Goal: Task Accomplishment & Management: Use online tool/utility

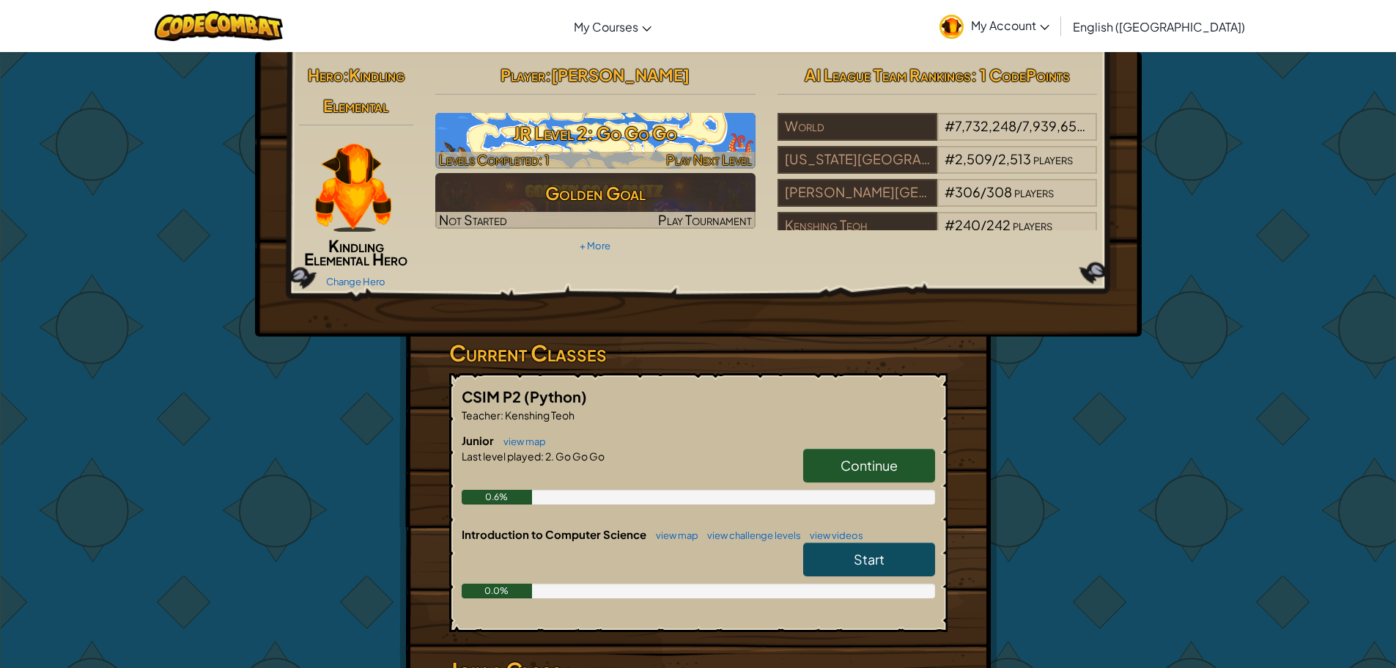
click at [620, 128] on h3 "JR Level 2: Go Go Go" at bounding box center [595, 133] width 320 height 33
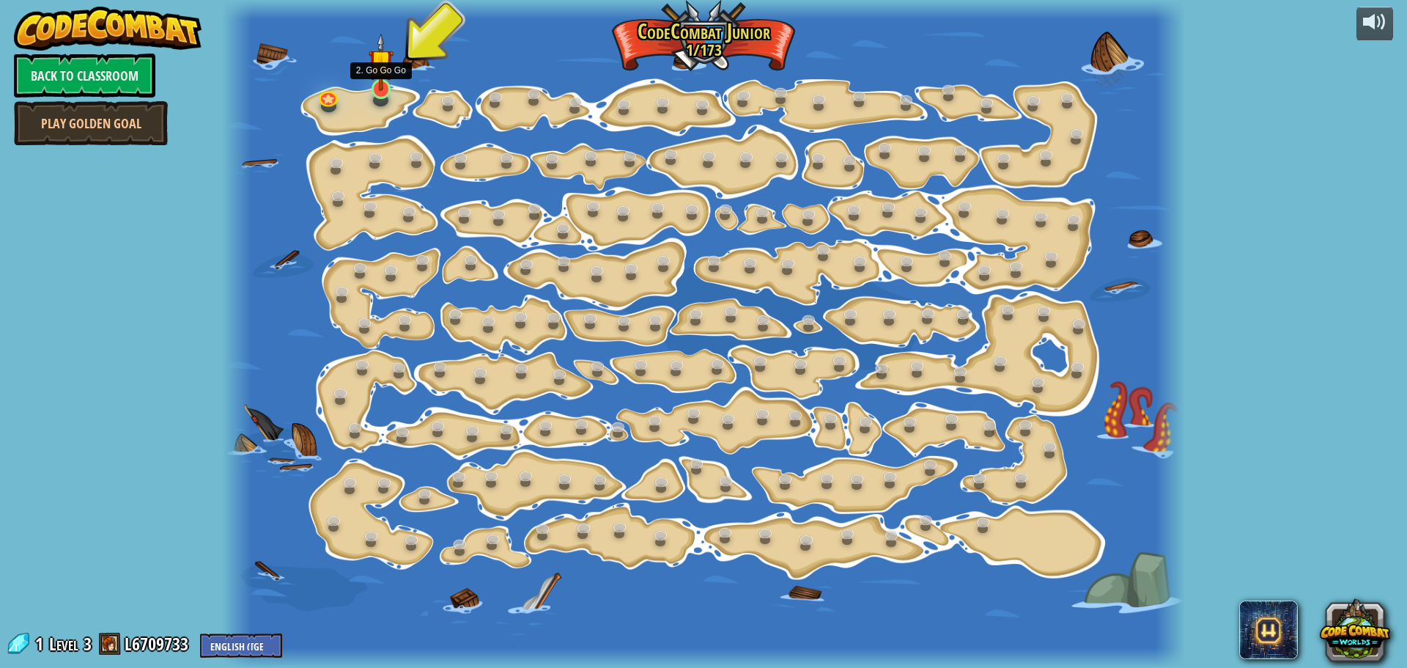
click at [388, 89] on img at bounding box center [381, 62] width 25 height 58
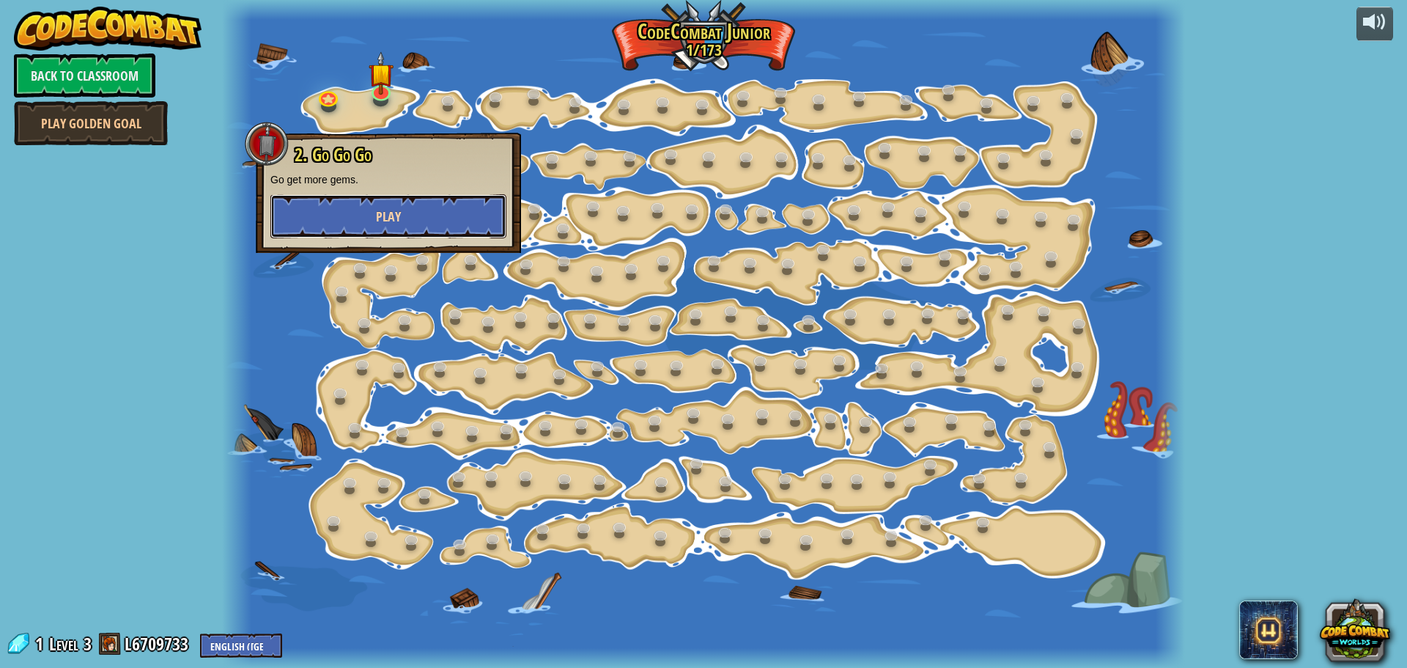
click at [402, 220] on button "Play" at bounding box center [388, 216] width 236 height 44
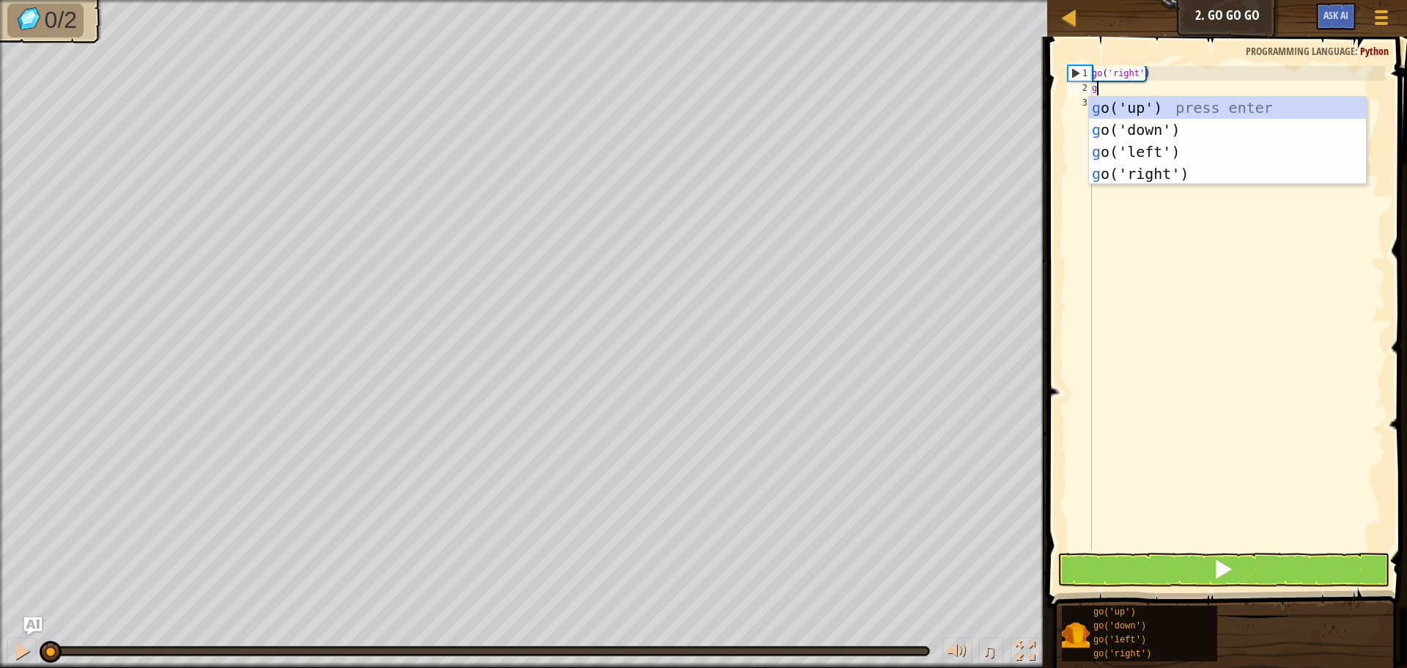
scroll to position [7, 0]
type textarea "go"
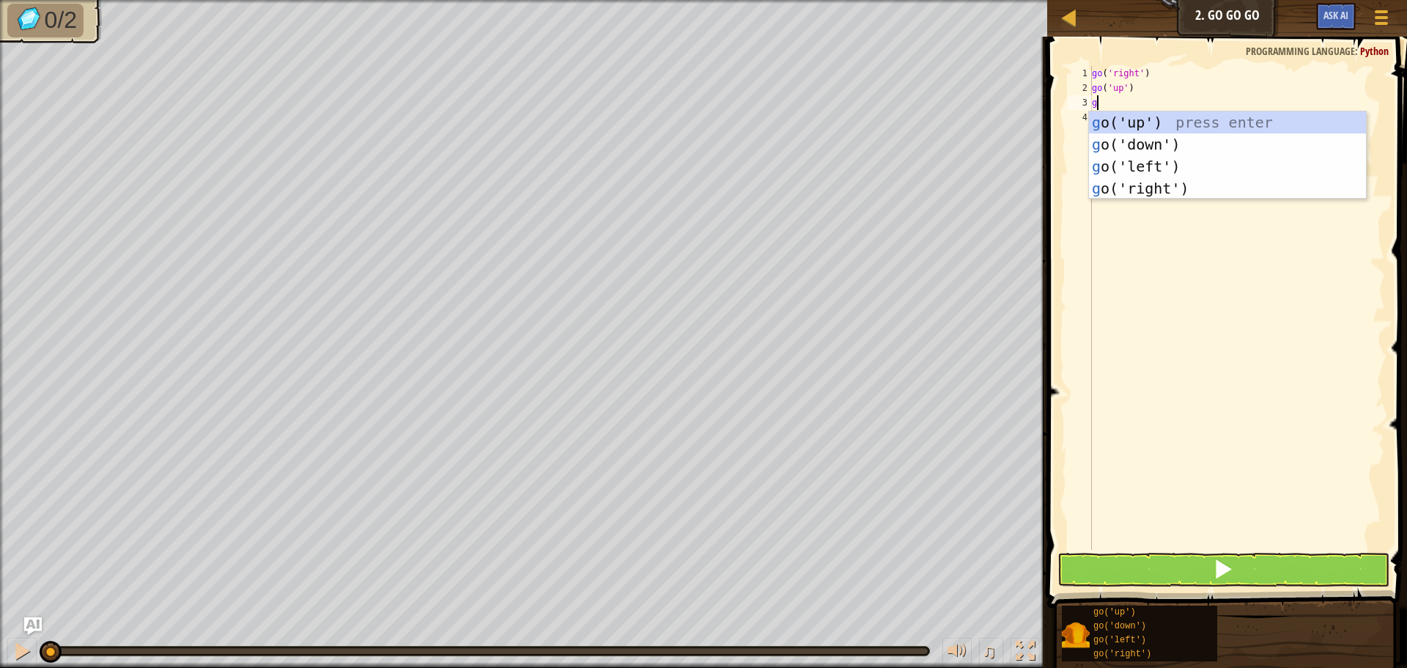
type textarea "go"
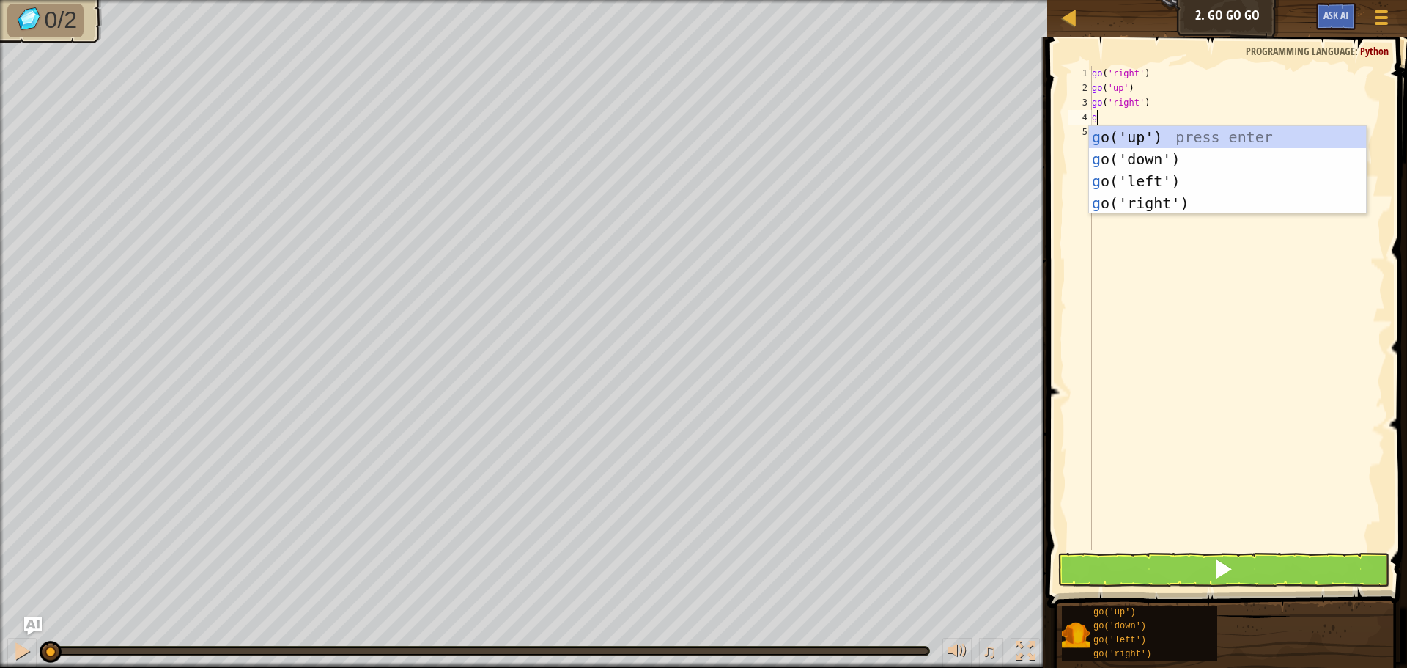
type textarea "go"
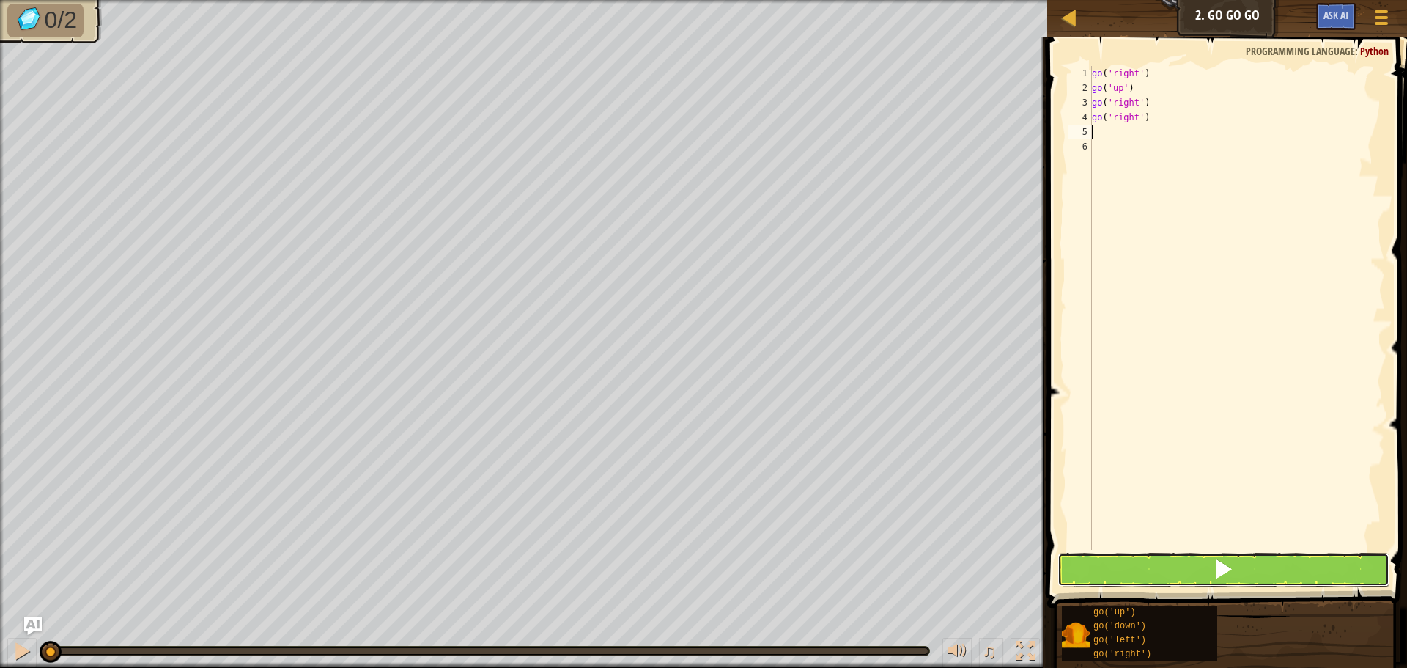
click at [1137, 564] on button at bounding box center [1223, 570] width 332 height 34
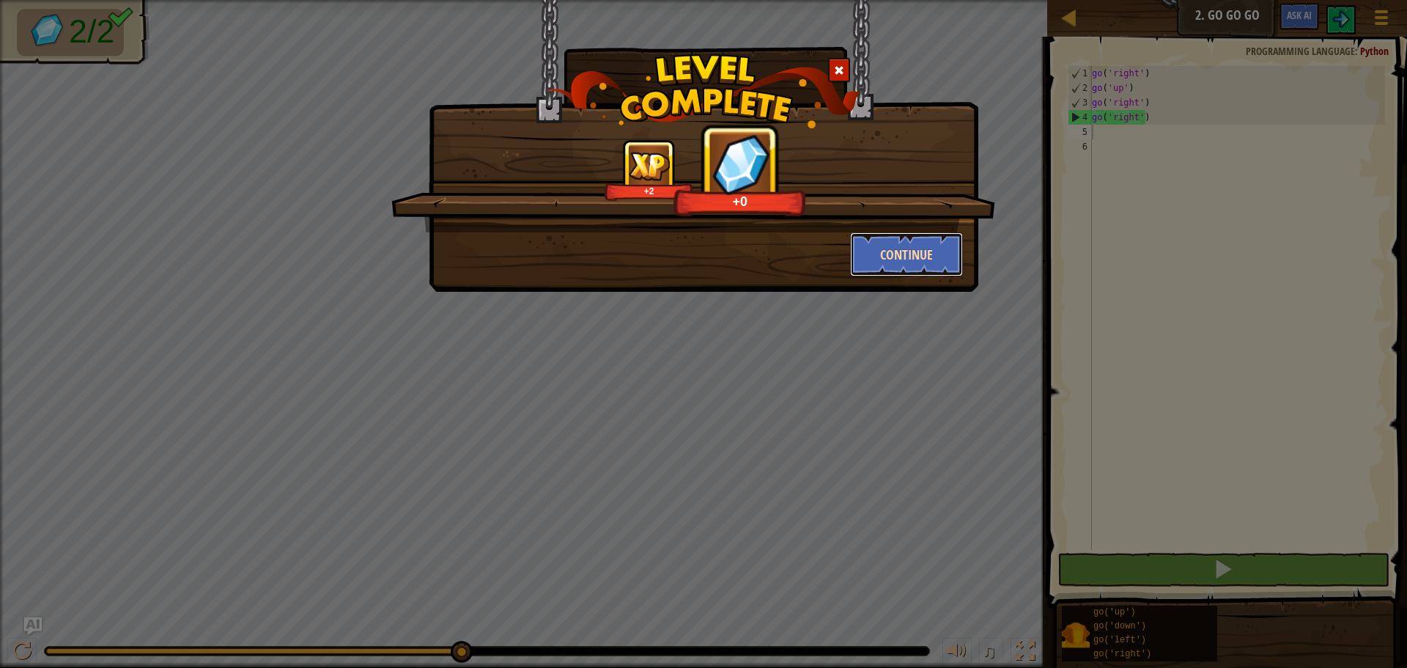
click at [890, 253] on button "Continue" at bounding box center [907, 254] width 114 height 44
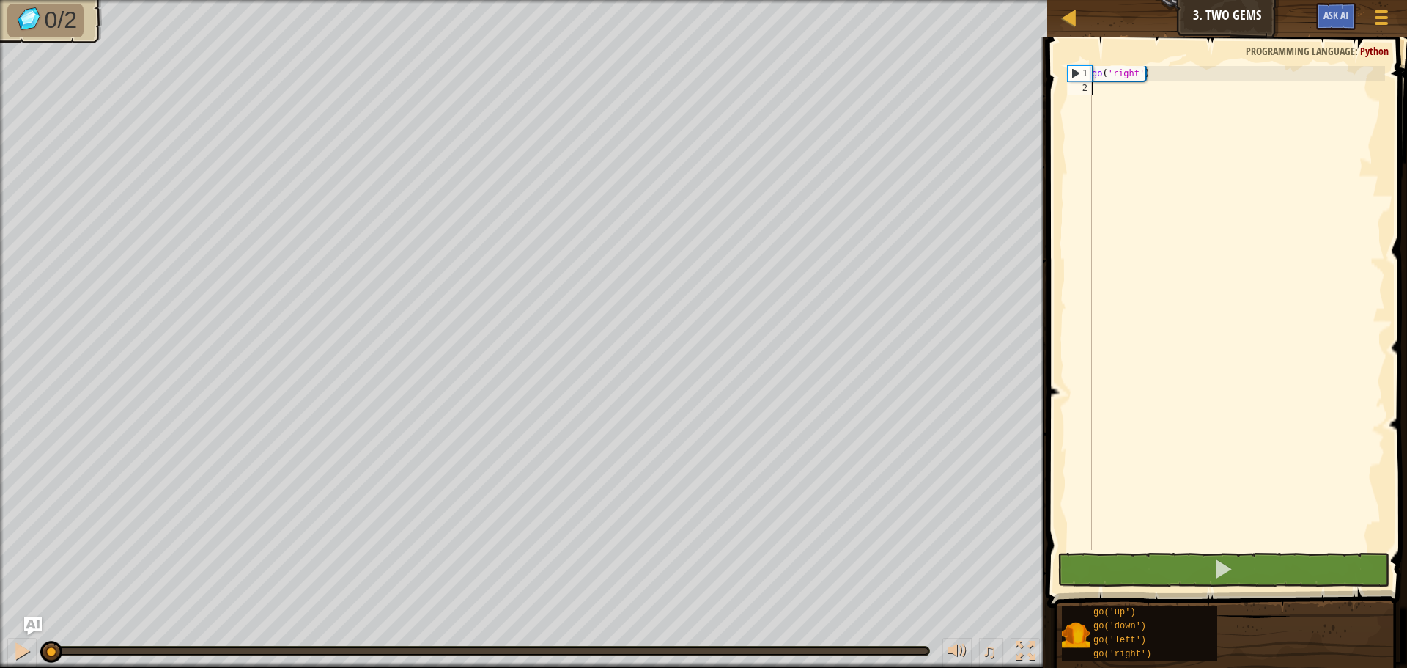
scroll to position [7, 0]
type textarea "go"
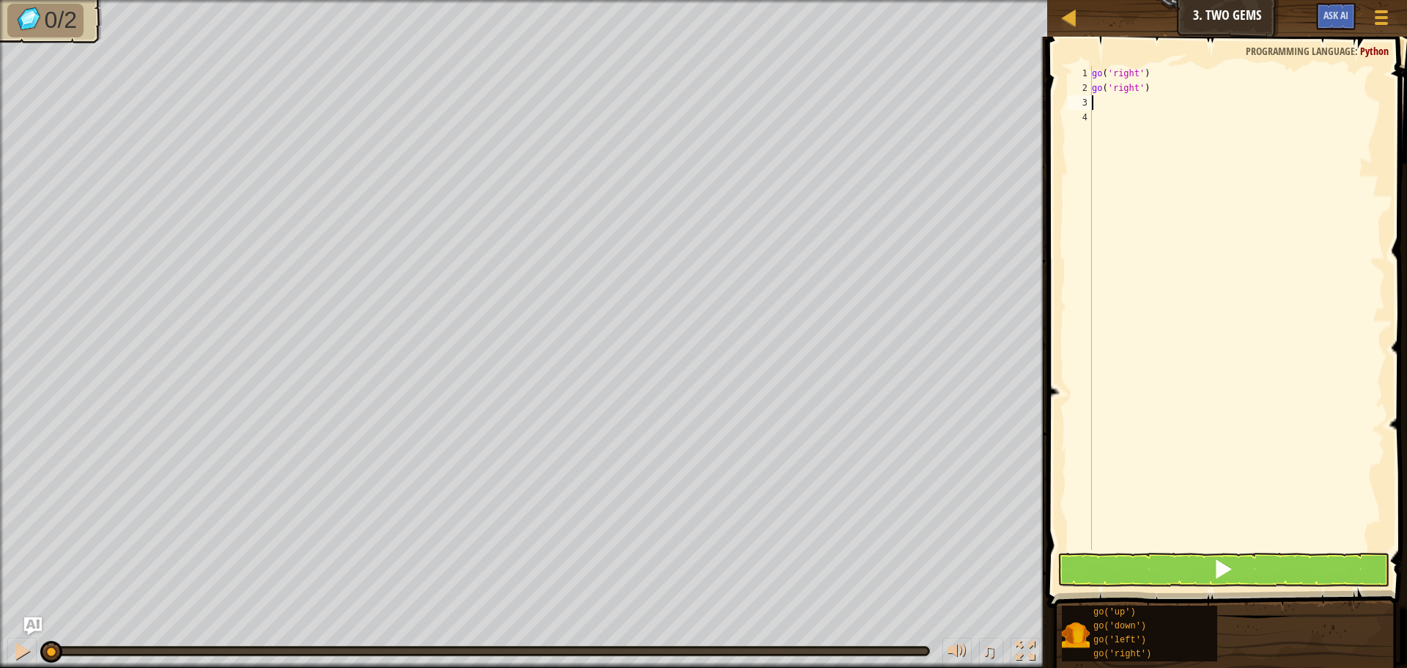
type textarea "go"
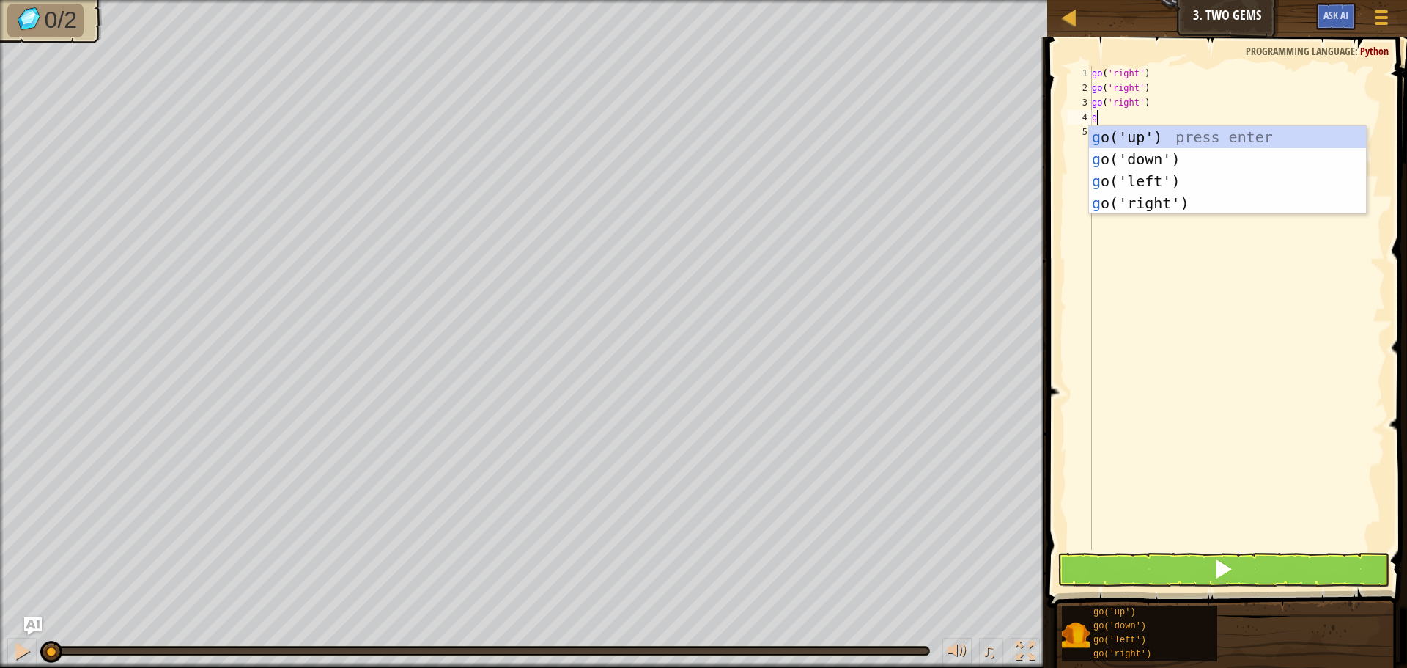
type textarea "go"
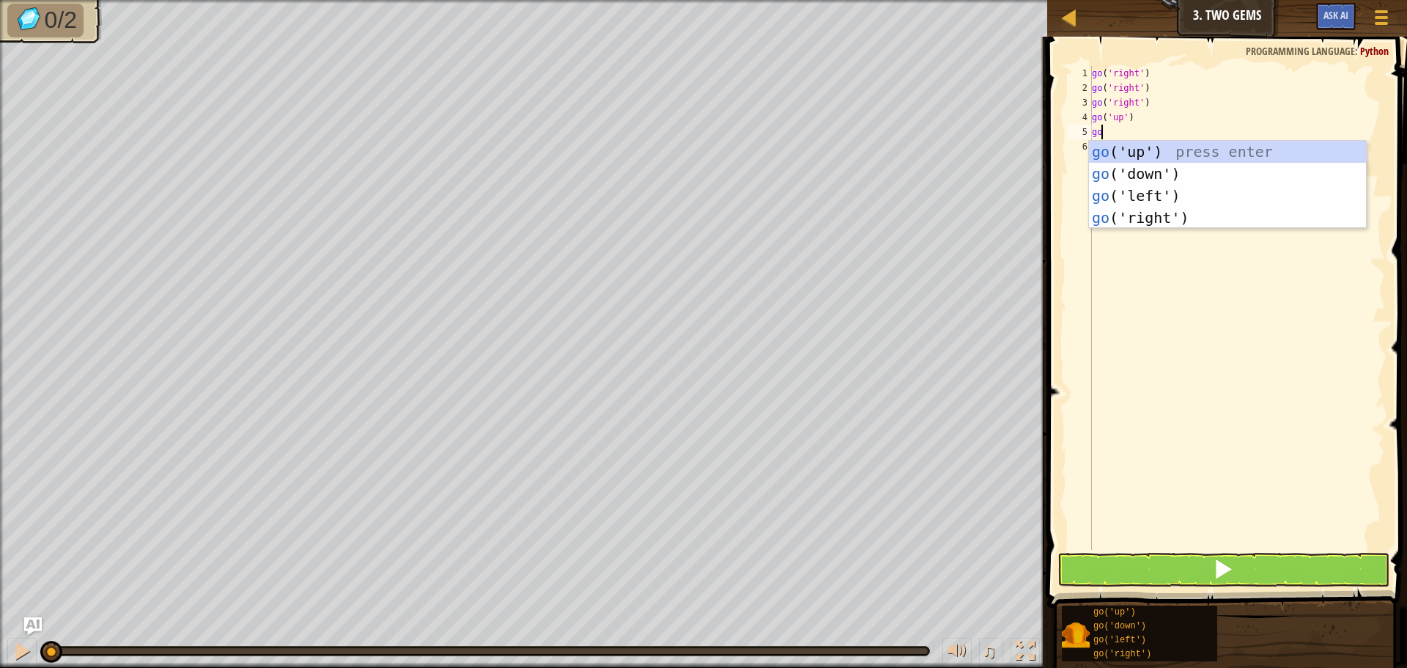
type textarea "go"
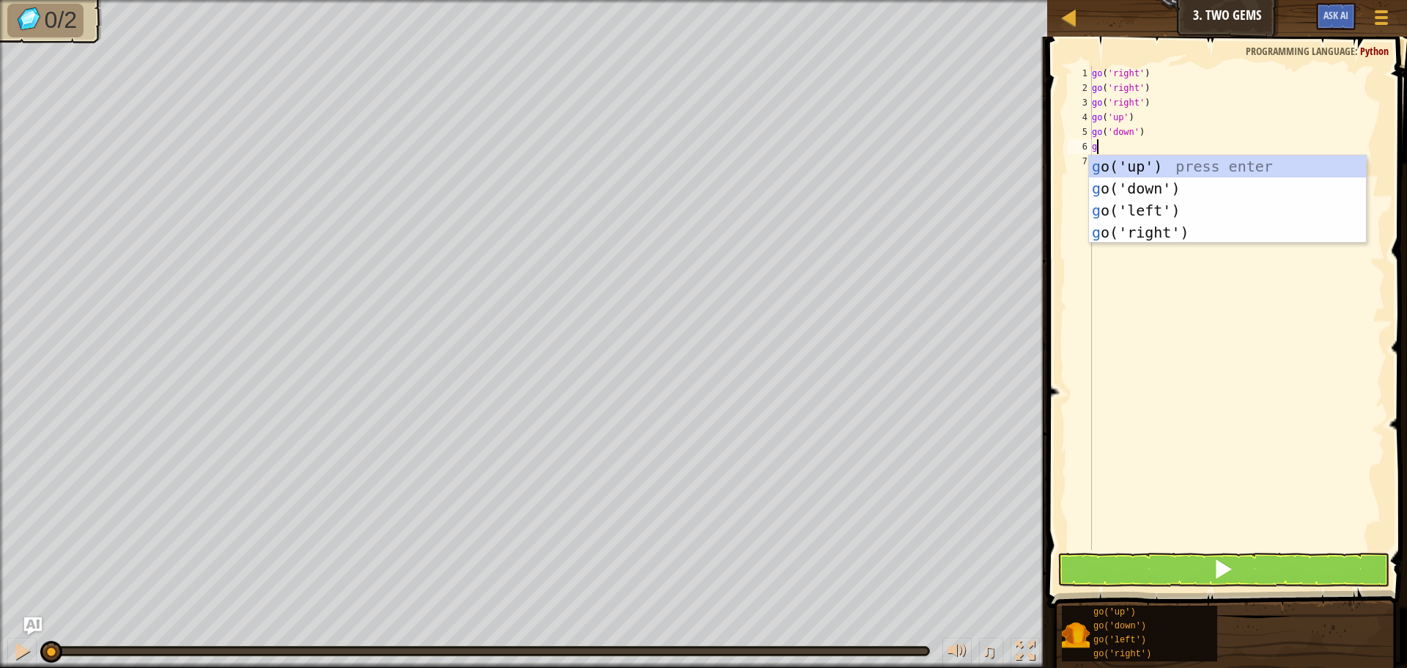
type textarea "go"
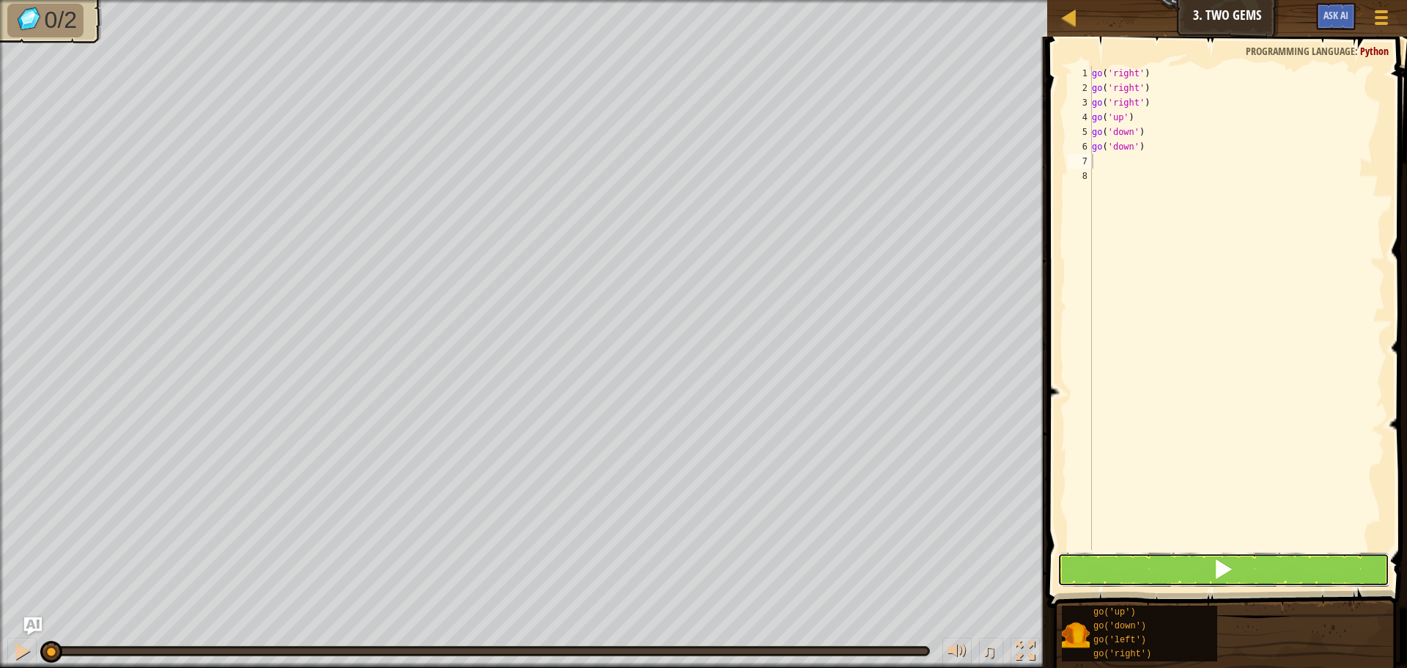
click at [1271, 564] on button at bounding box center [1223, 570] width 332 height 34
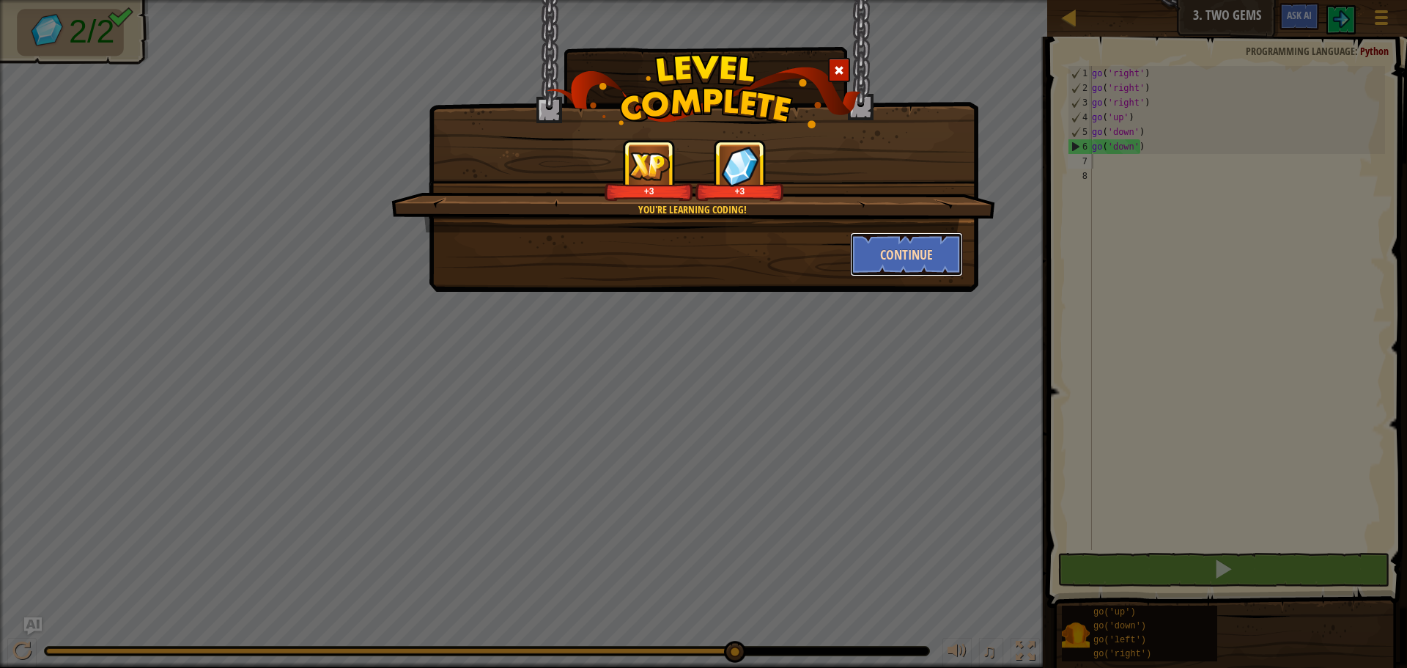
click at [905, 257] on button "Continue" at bounding box center [907, 254] width 114 height 44
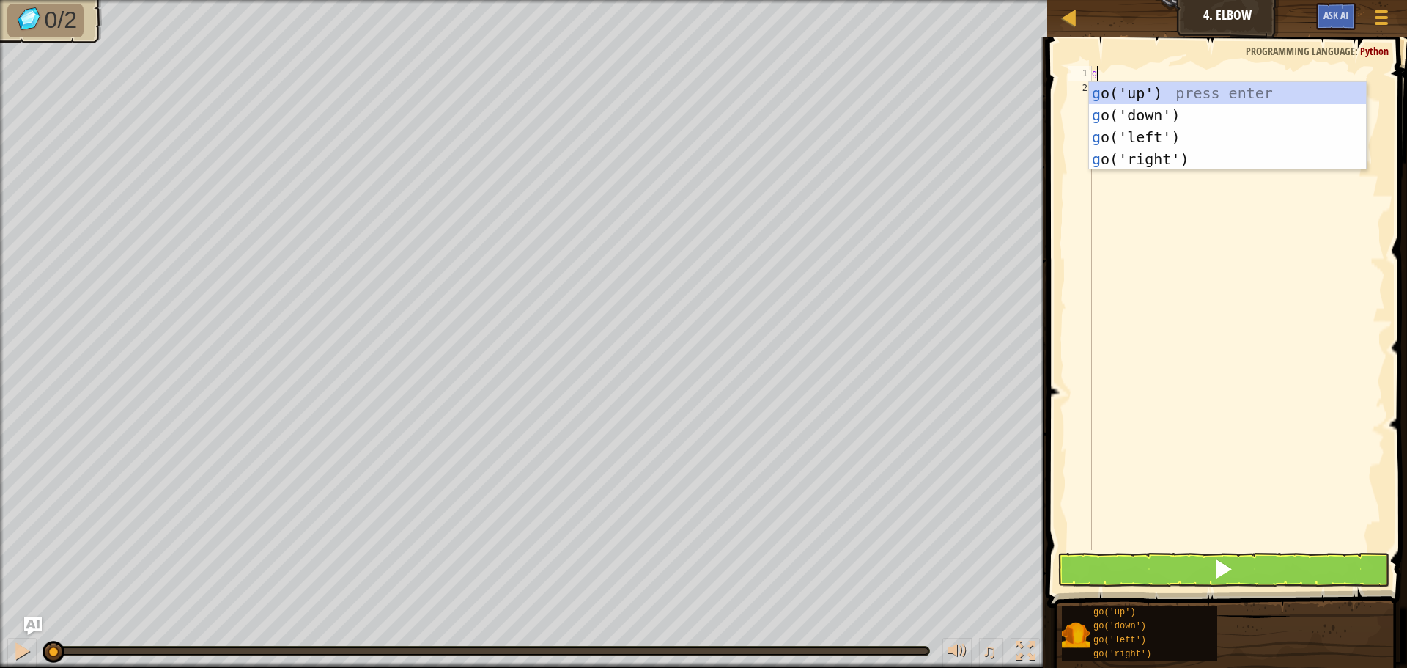
type textarea "go"
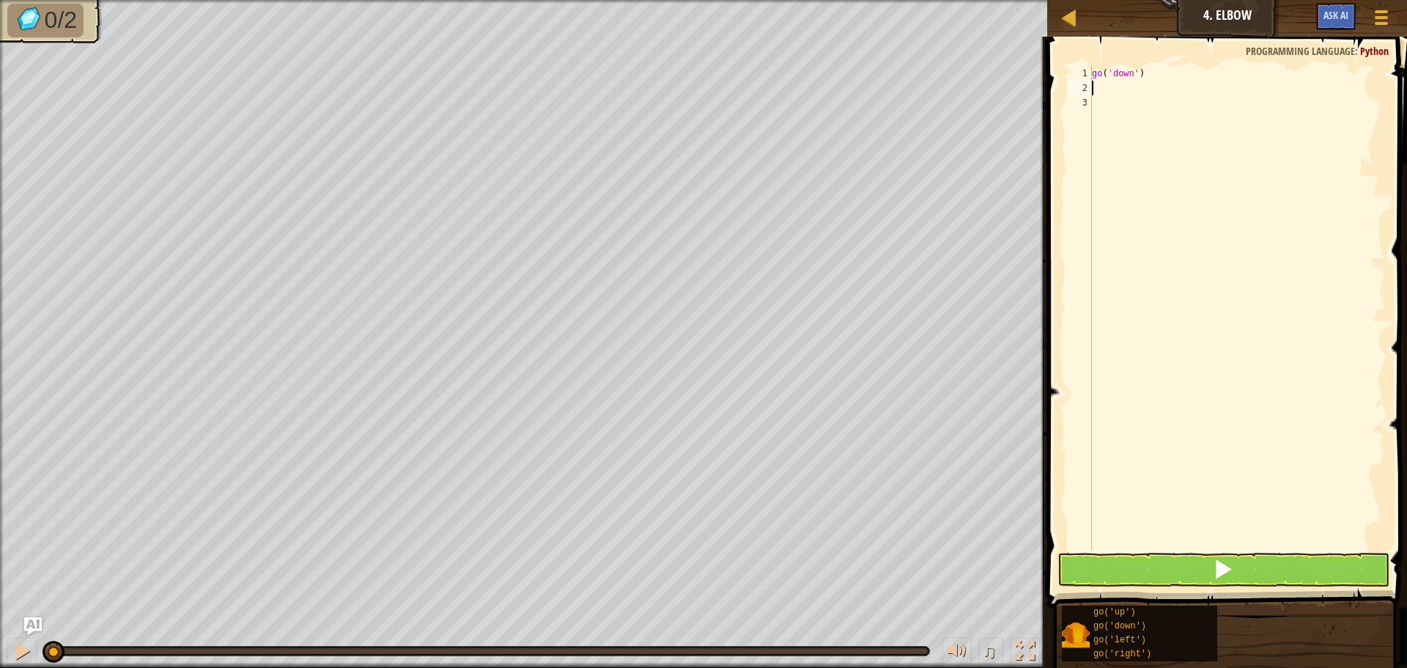
type textarea "go"
type textarea "go('"
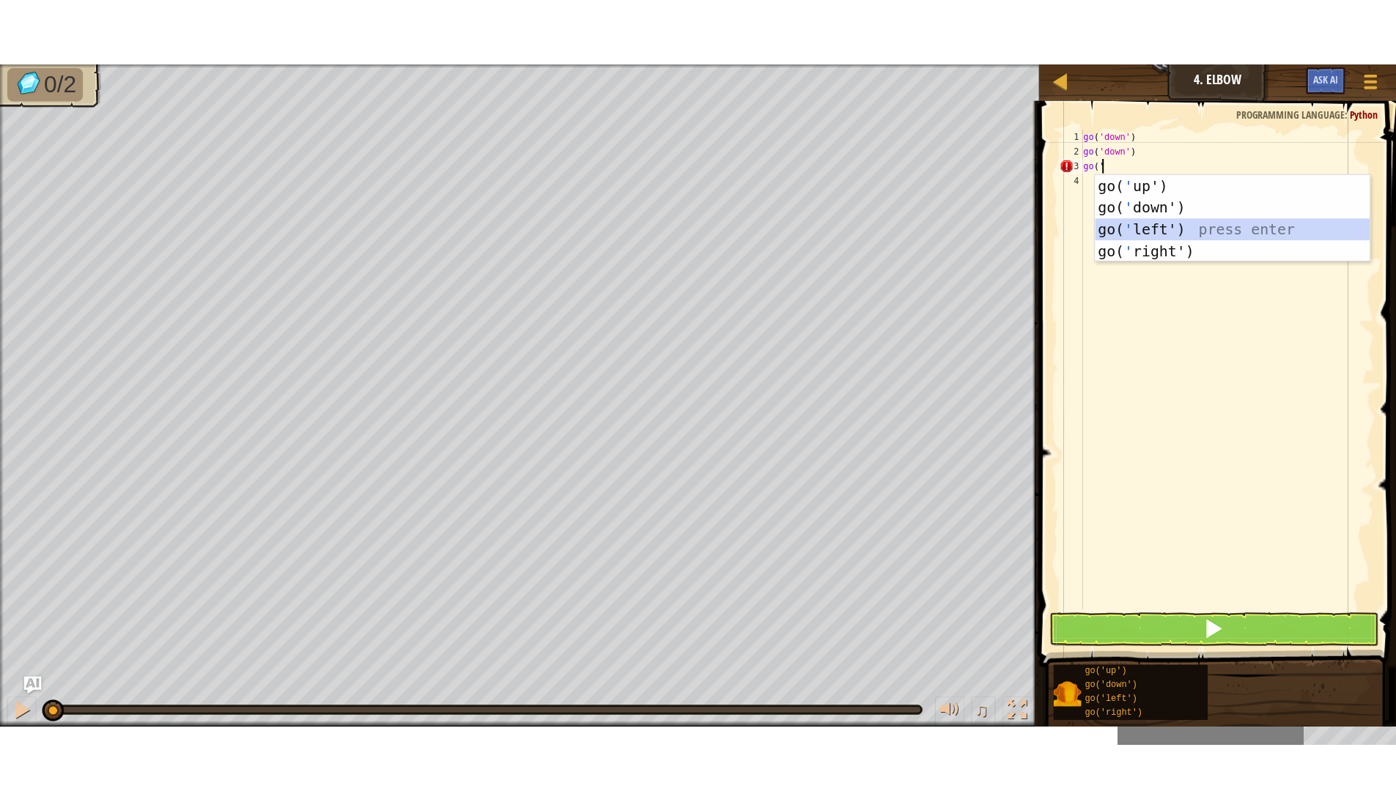
scroll to position [7, 0]
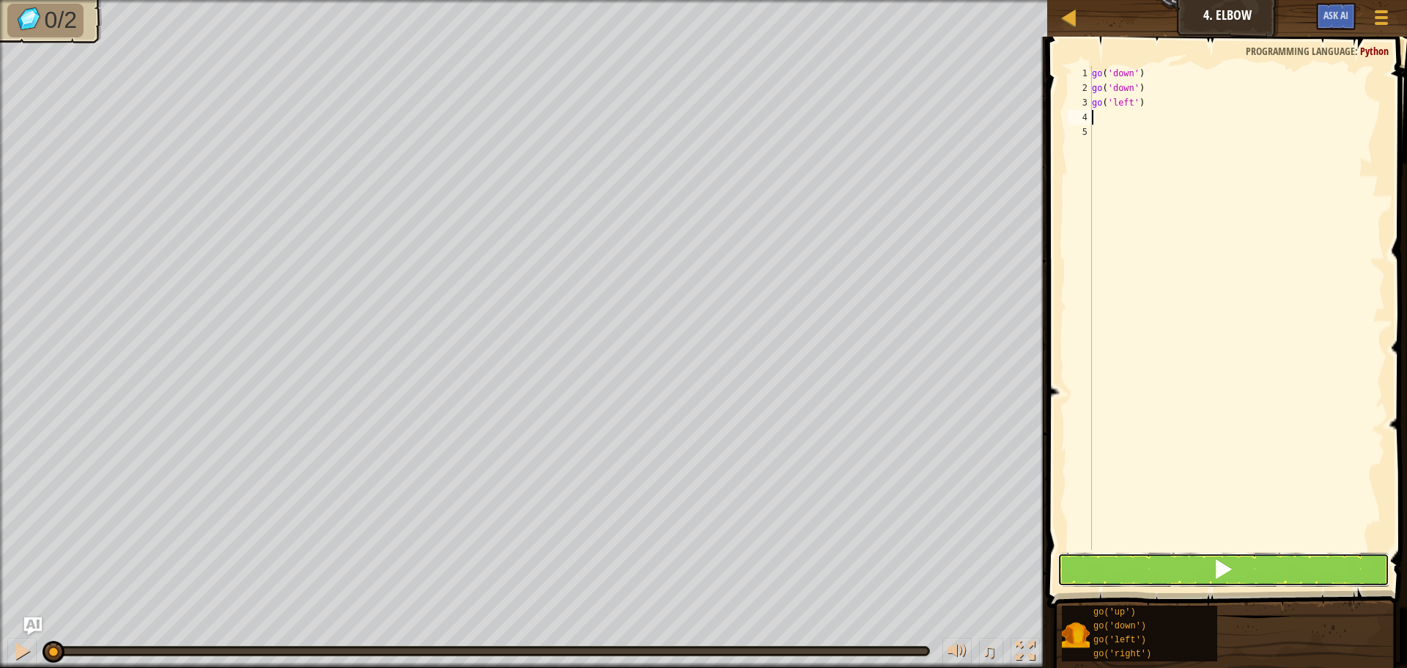
click at [1101, 561] on button at bounding box center [1223, 570] width 332 height 34
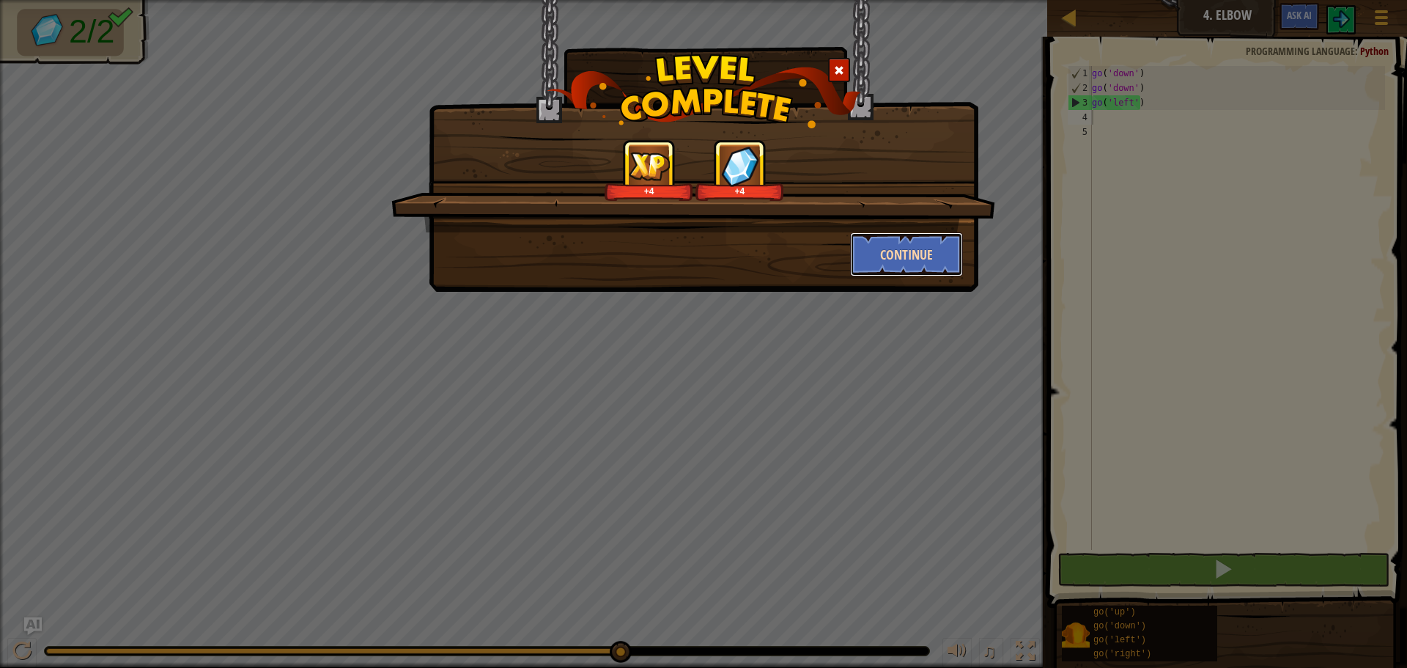
click at [891, 250] on button "Continue" at bounding box center [907, 254] width 114 height 44
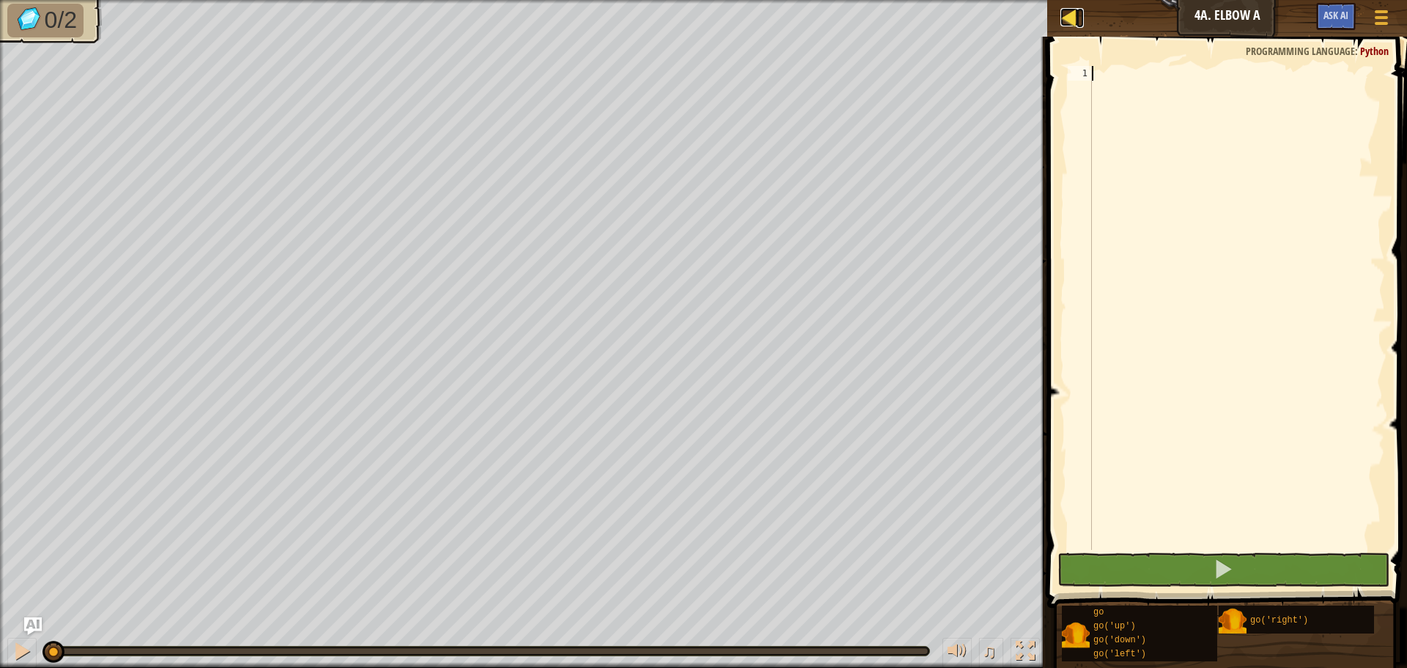
click at [1062, 19] on div at bounding box center [1069, 17] width 18 height 18
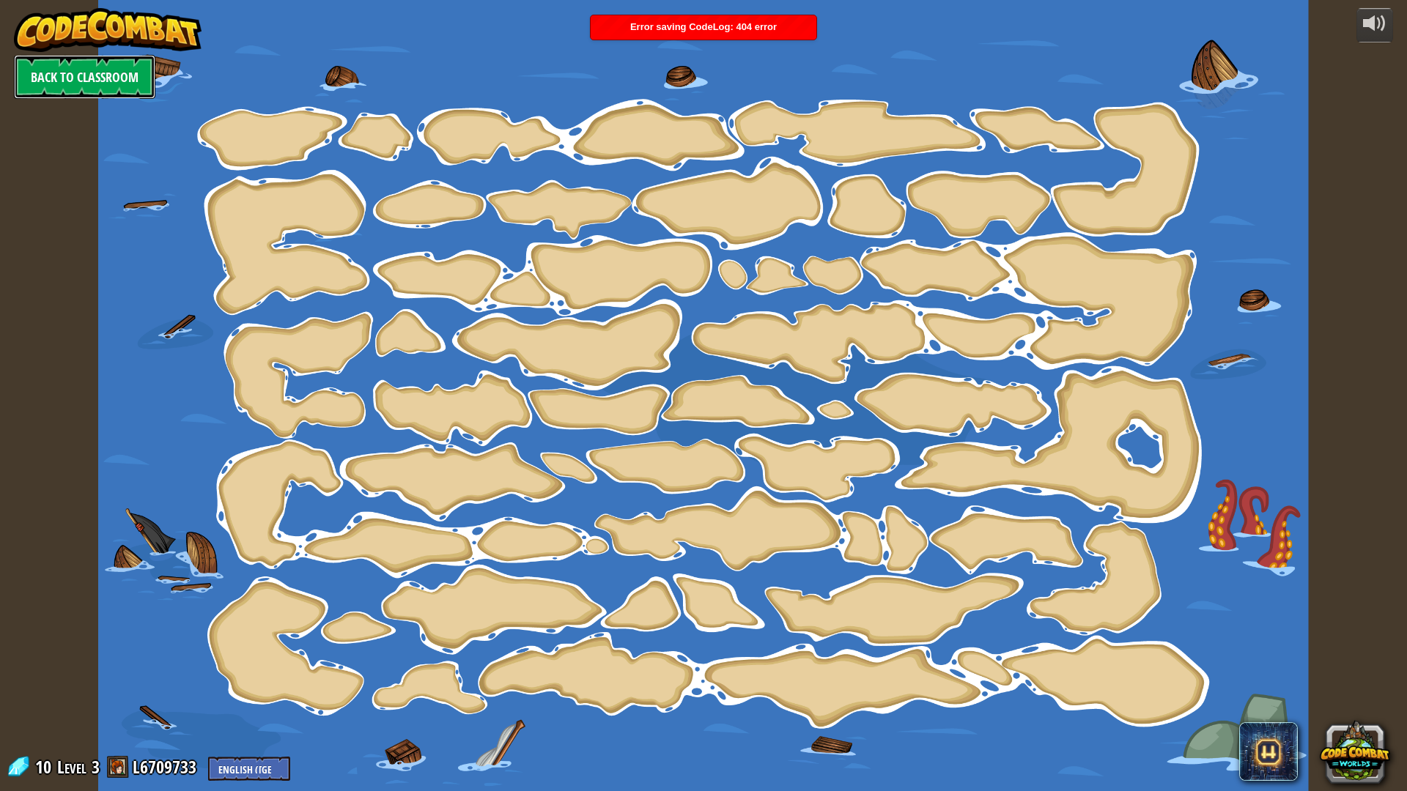
click at [54, 77] on link "Back to Classroom" at bounding box center [84, 77] width 141 height 44
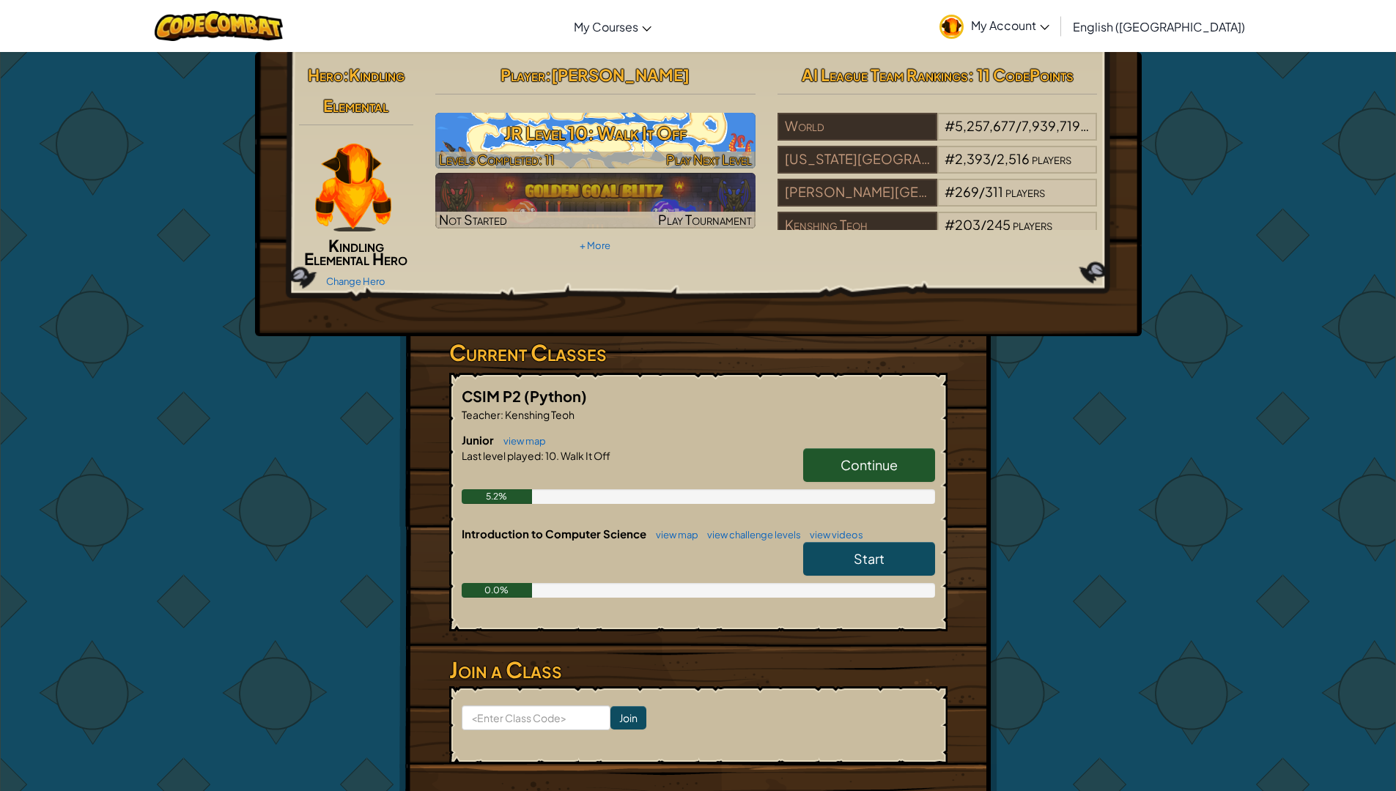
click at [582, 146] on h3 "JR Level 10: Walk It Off" at bounding box center [595, 133] width 320 height 33
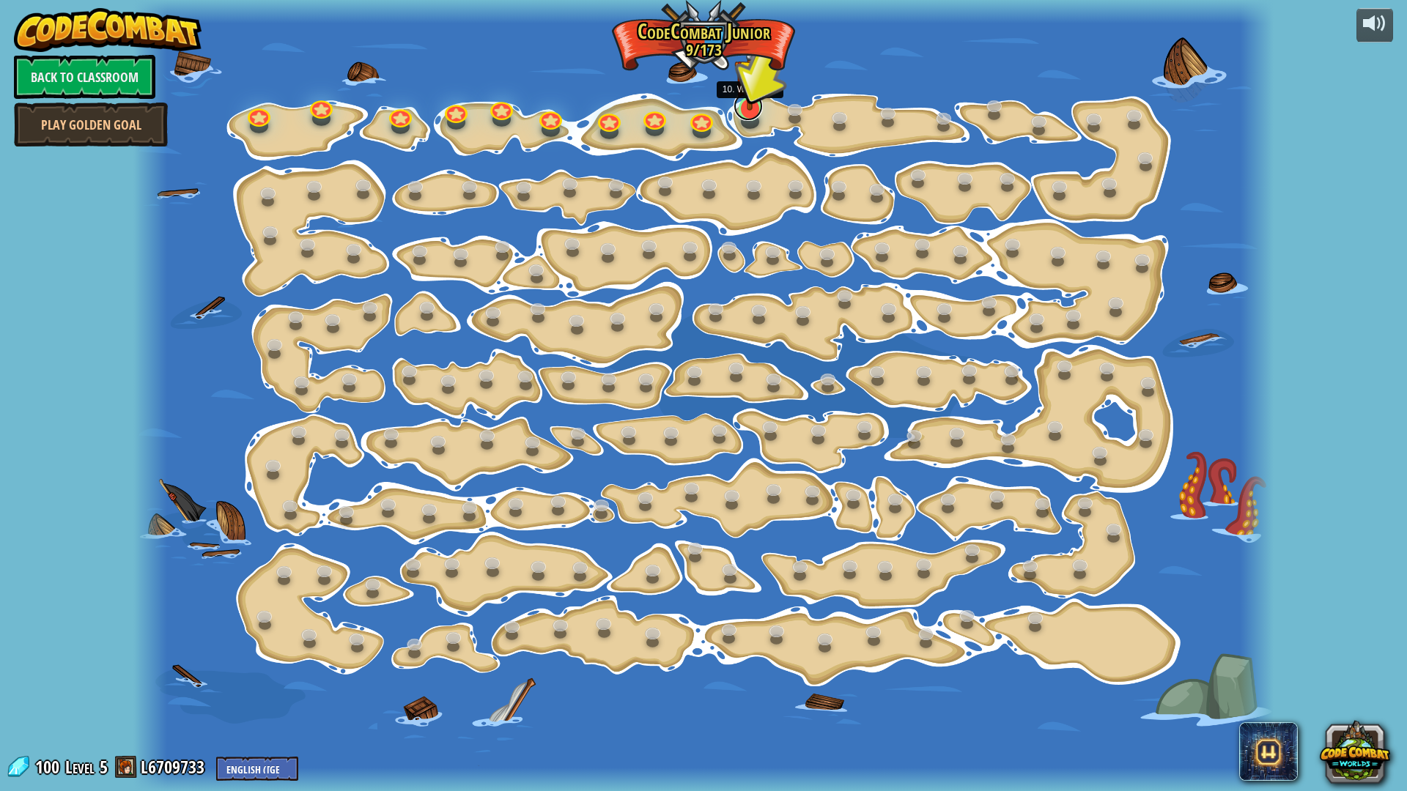
click at [747, 112] on link at bounding box center [748, 106] width 29 height 29
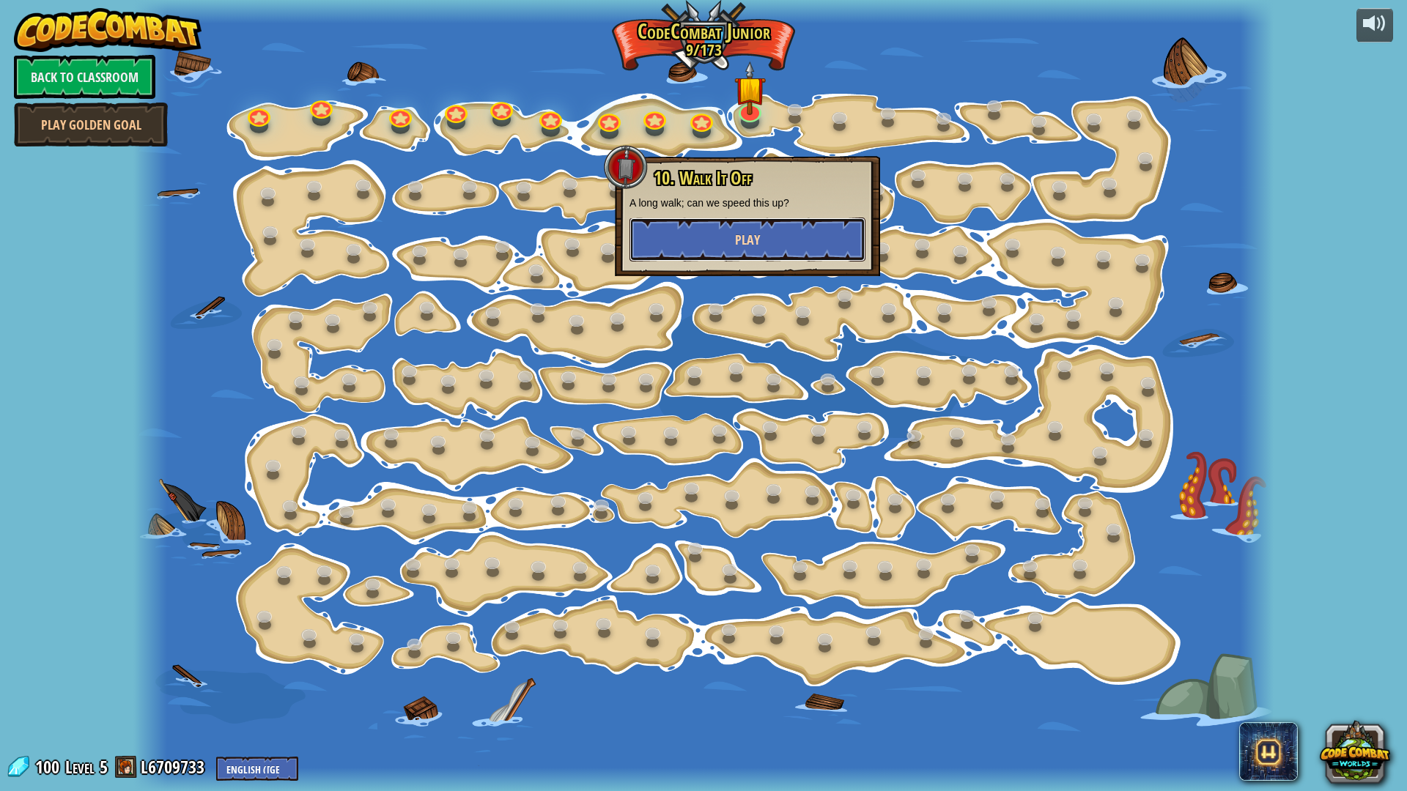
click at [779, 248] on button "Play" at bounding box center [747, 240] width 236 height 44
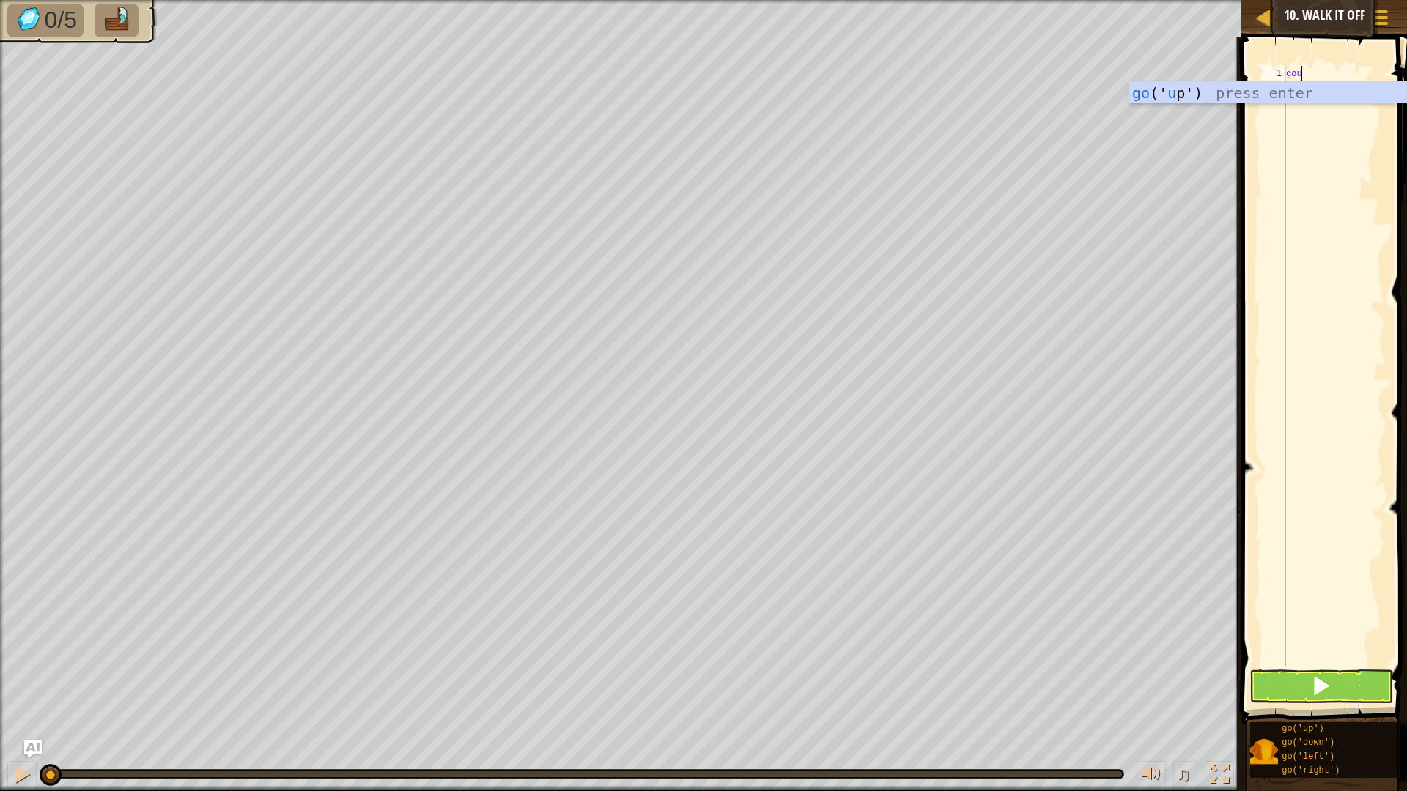
scroll to position [7, 1]
type textarea "goup"
type textarea "go('up',3)"
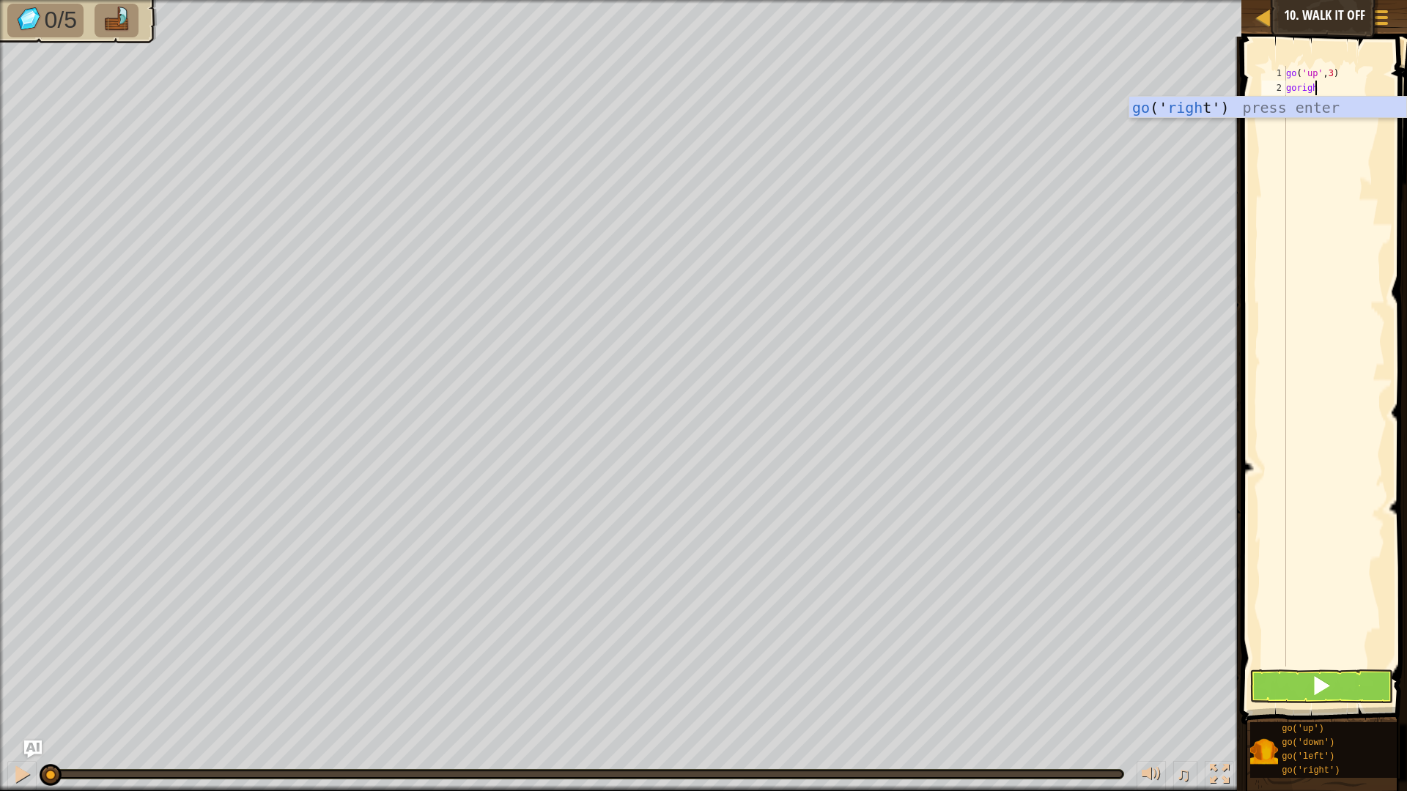
type textarea "goright"
type textarea "go('right',4)"
type textarea "godo"
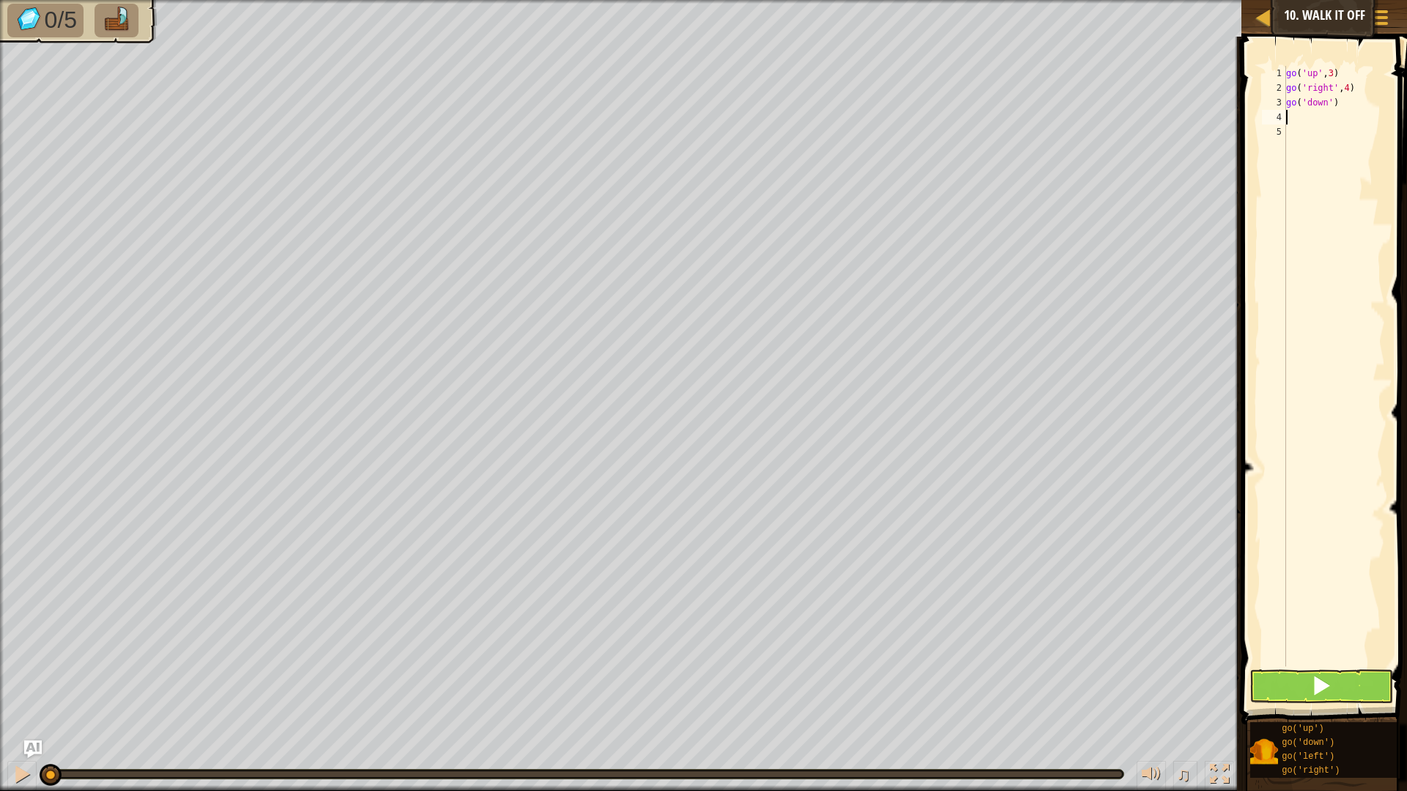
scroll to position [7, 0]
type textarea "go('down',3)"
click at [1300, 119] on div "go ( 'up' , 3 ) go ( 'right' , 4 ) go ( 'down' , 3 )" at bounding box center [1334, 381] width 102 height 630
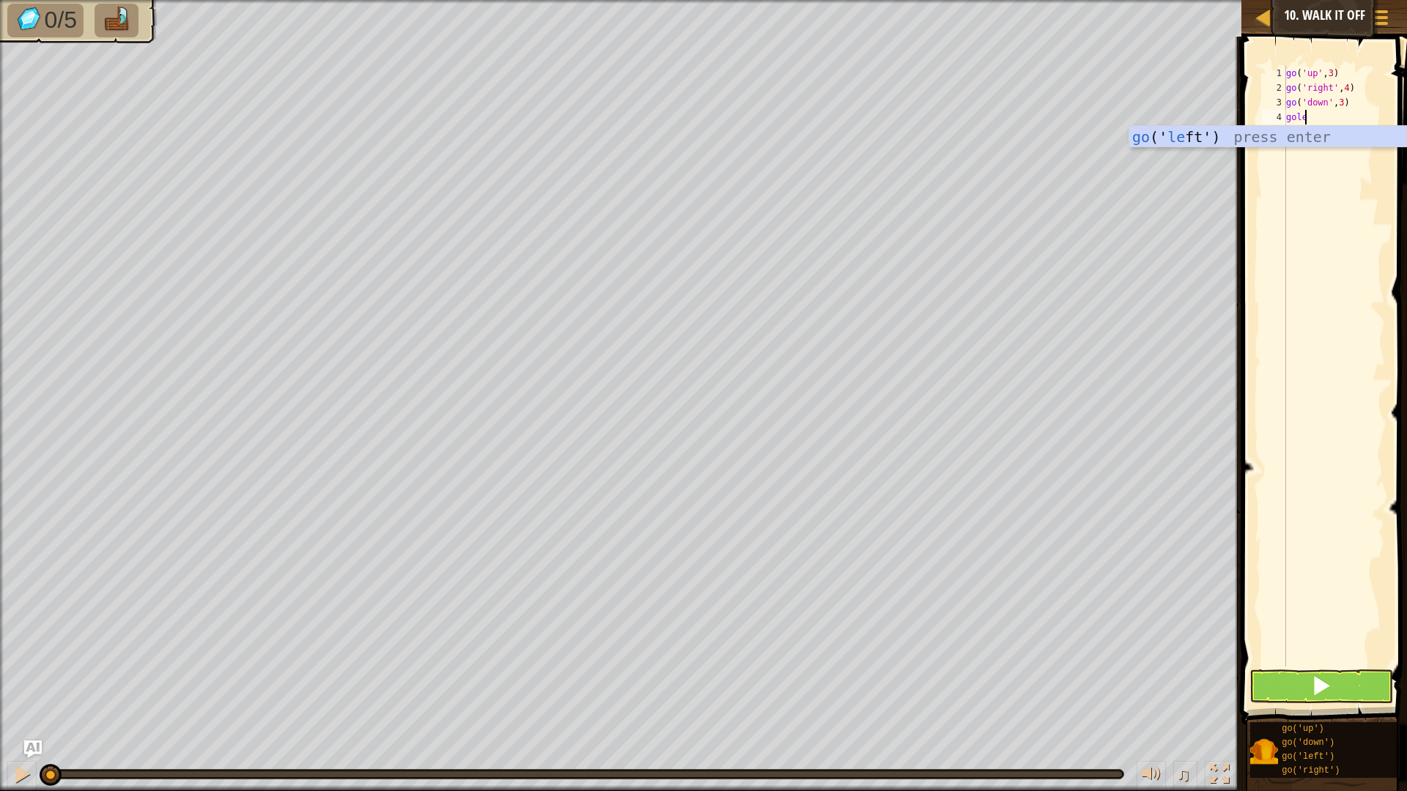
type textarea "goleft"
click at [1319, 667] on span at bounding box center [1321, 686] width 21 height 21
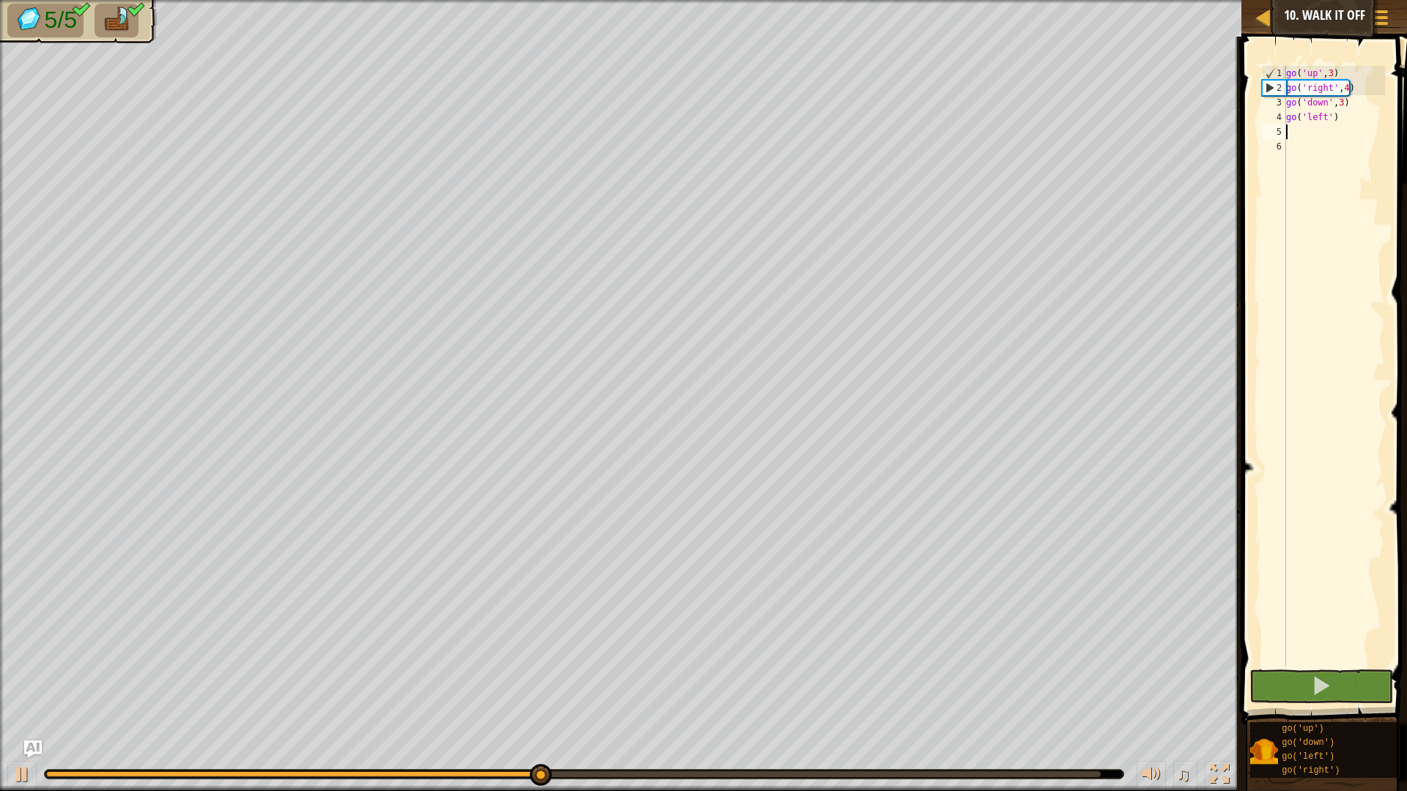
click at [1081, 667] on div "0:11.6 Now: 0:05.4 Max: 0:11.8" at bounding box center [573, 775] width 1054 height 6
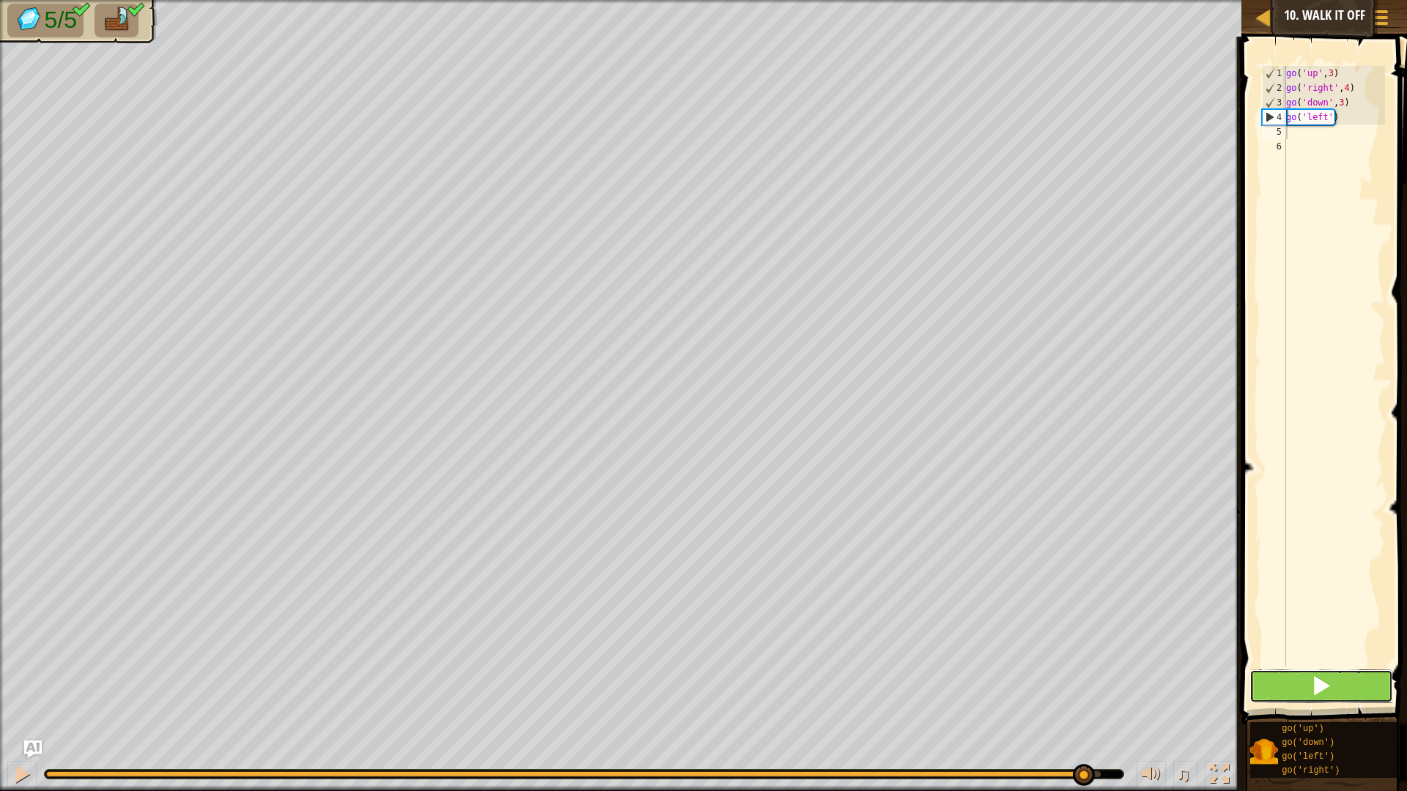
click at [1323, 667] on span at bounding box center [1321, 686] width 21 height 21
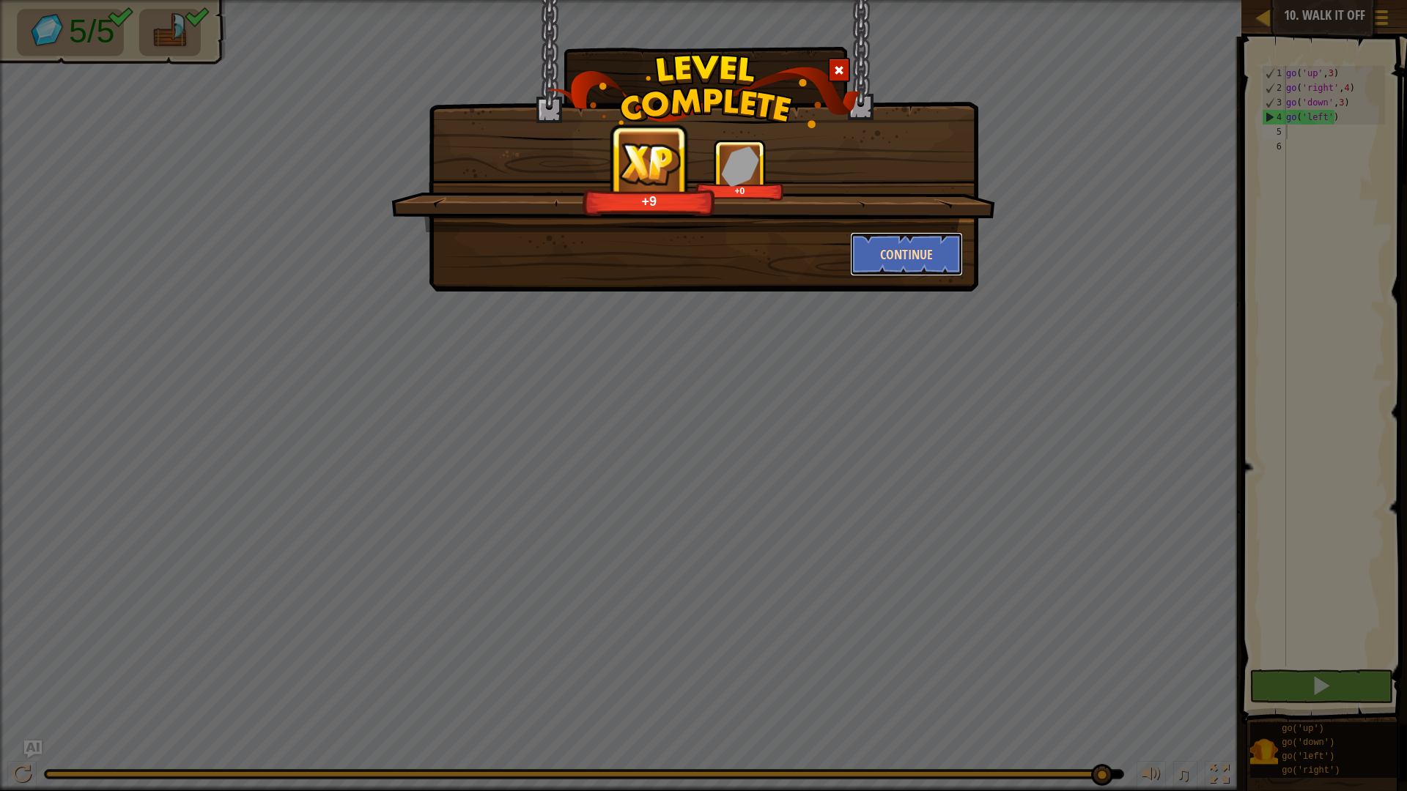
click at [901, 255] on button "Continue" at bounding box center [907, 254] width 114 height 44
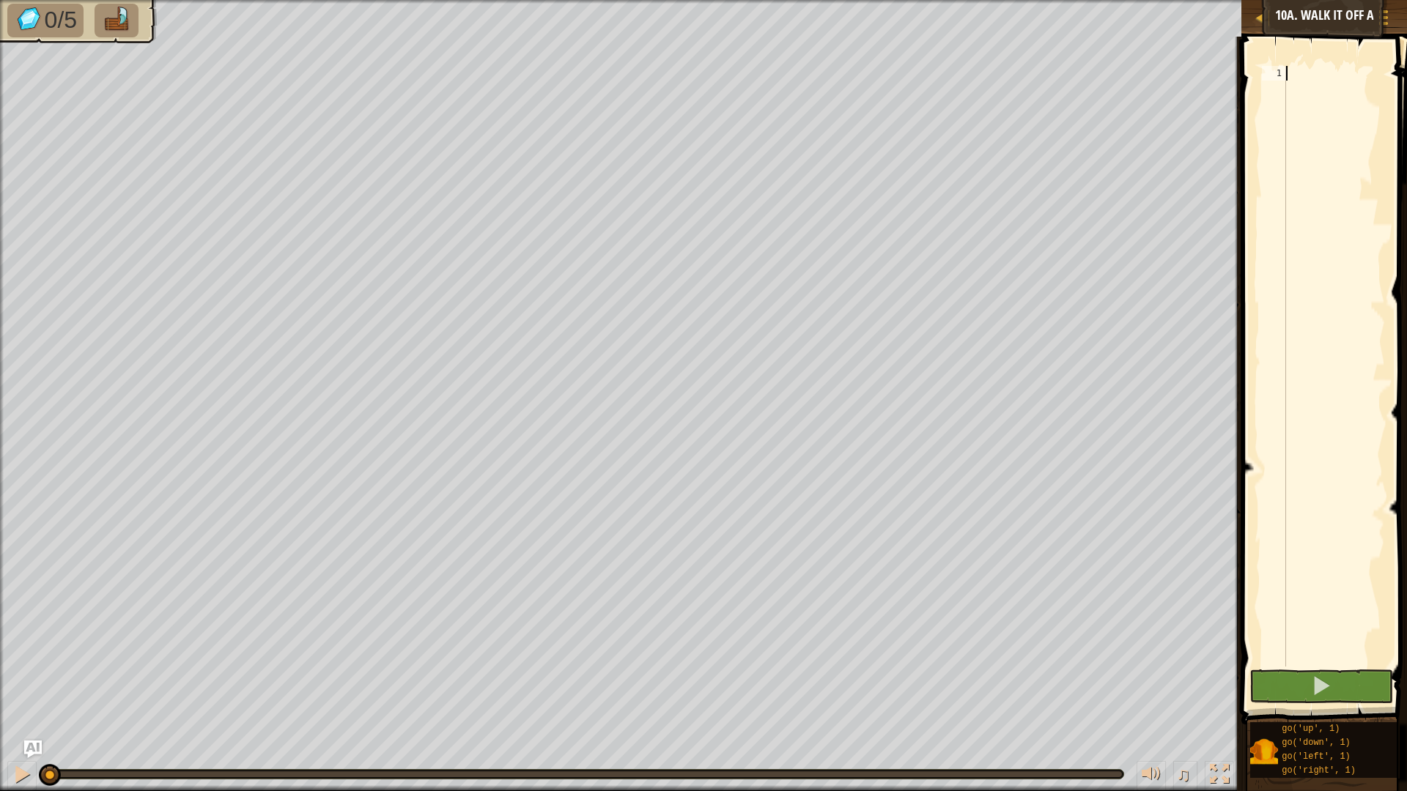
scroll to position [7, 0]
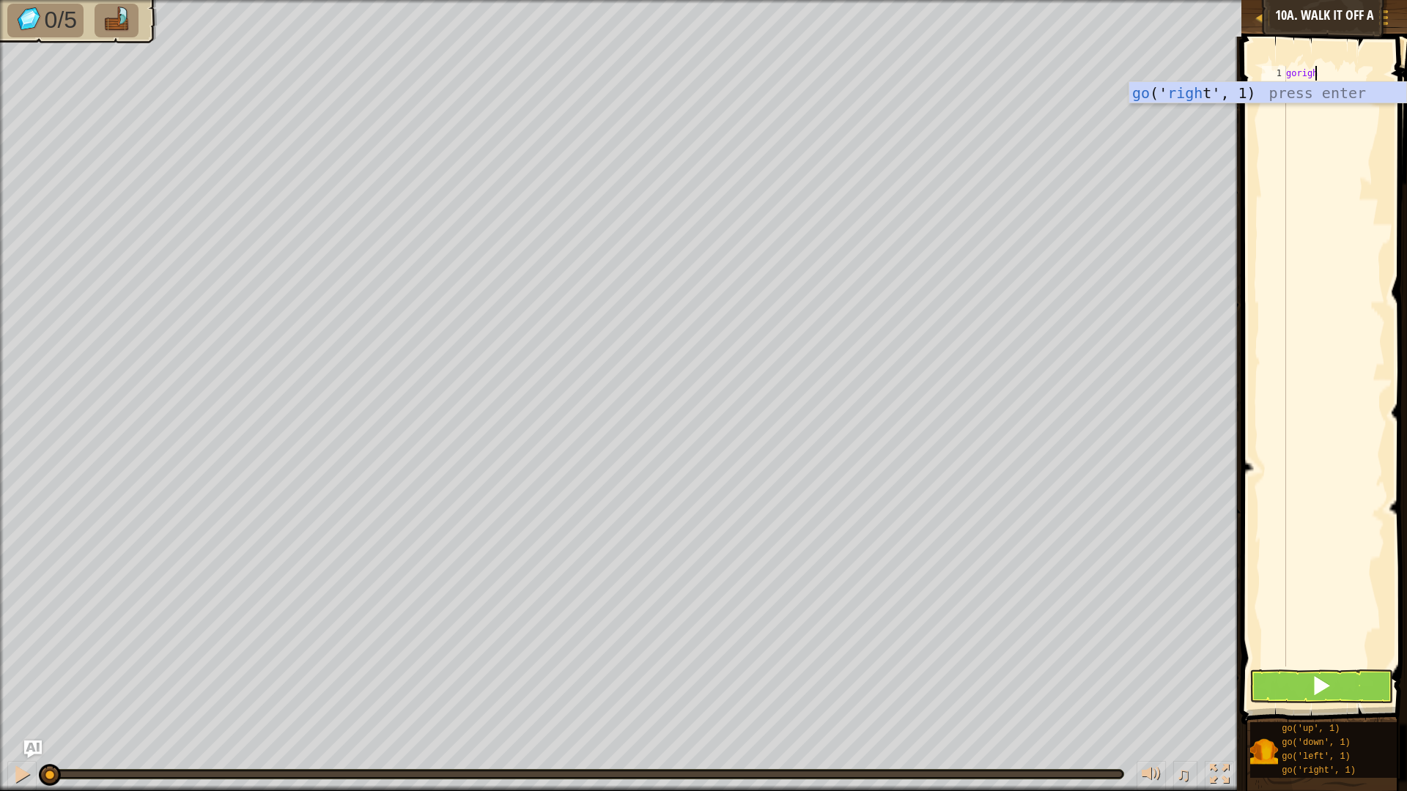
type textarea "goright"
click at [1345, 75] on div "go ( 'right' , 1 )" at bounding box center [1334, 381] width 102 height 630
type textarea "go('right', 3)"
type textarea "godown"
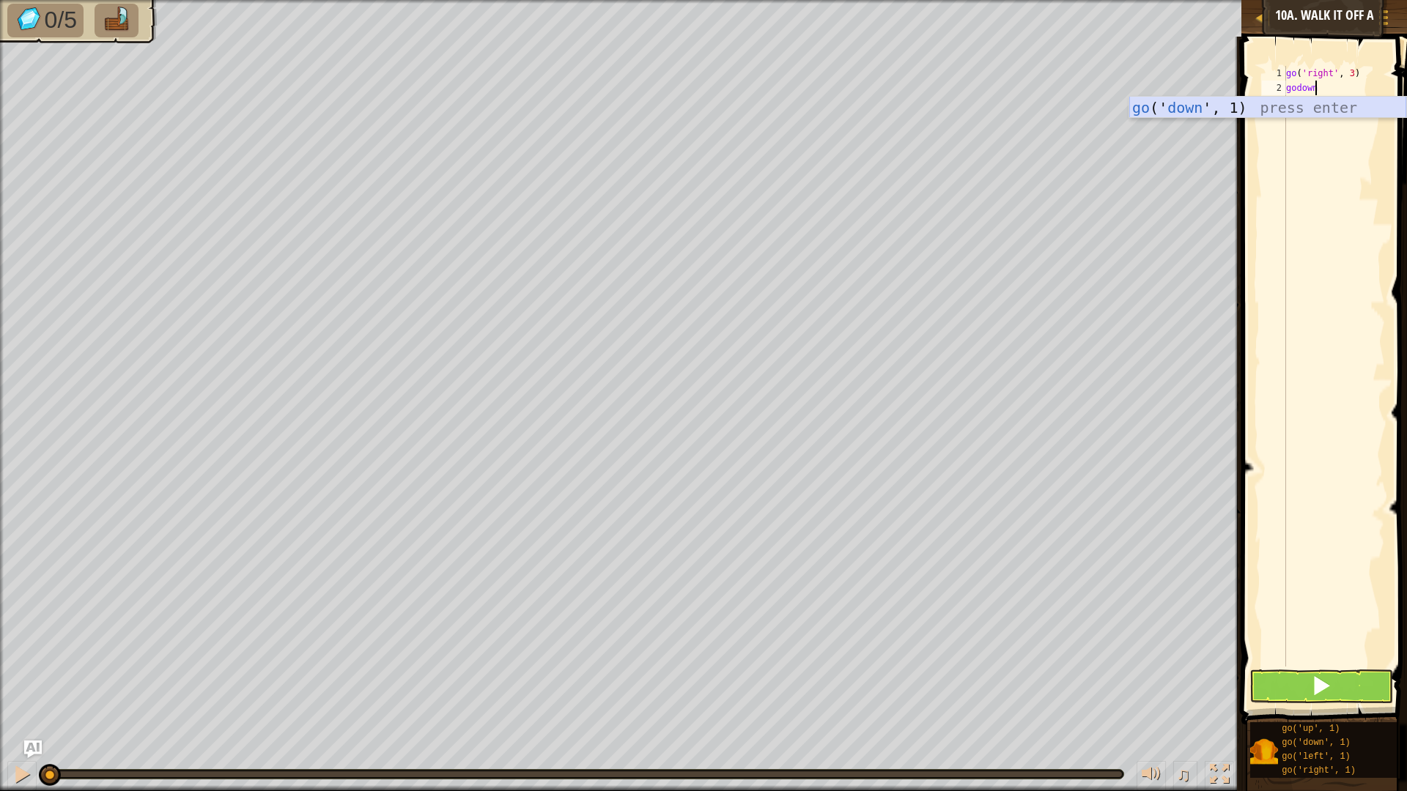
click at [1259, 106] on div "go (' down ', 1) press enter" at bounding box center [1267, 130] width 277 height 66
click at [1345, 87] on div "go ( 'right' , 3 ) go ( 'down' , 1 )" at bounding box center [1334, 381] width 102 height 630
type textarea "go('down', 4)"
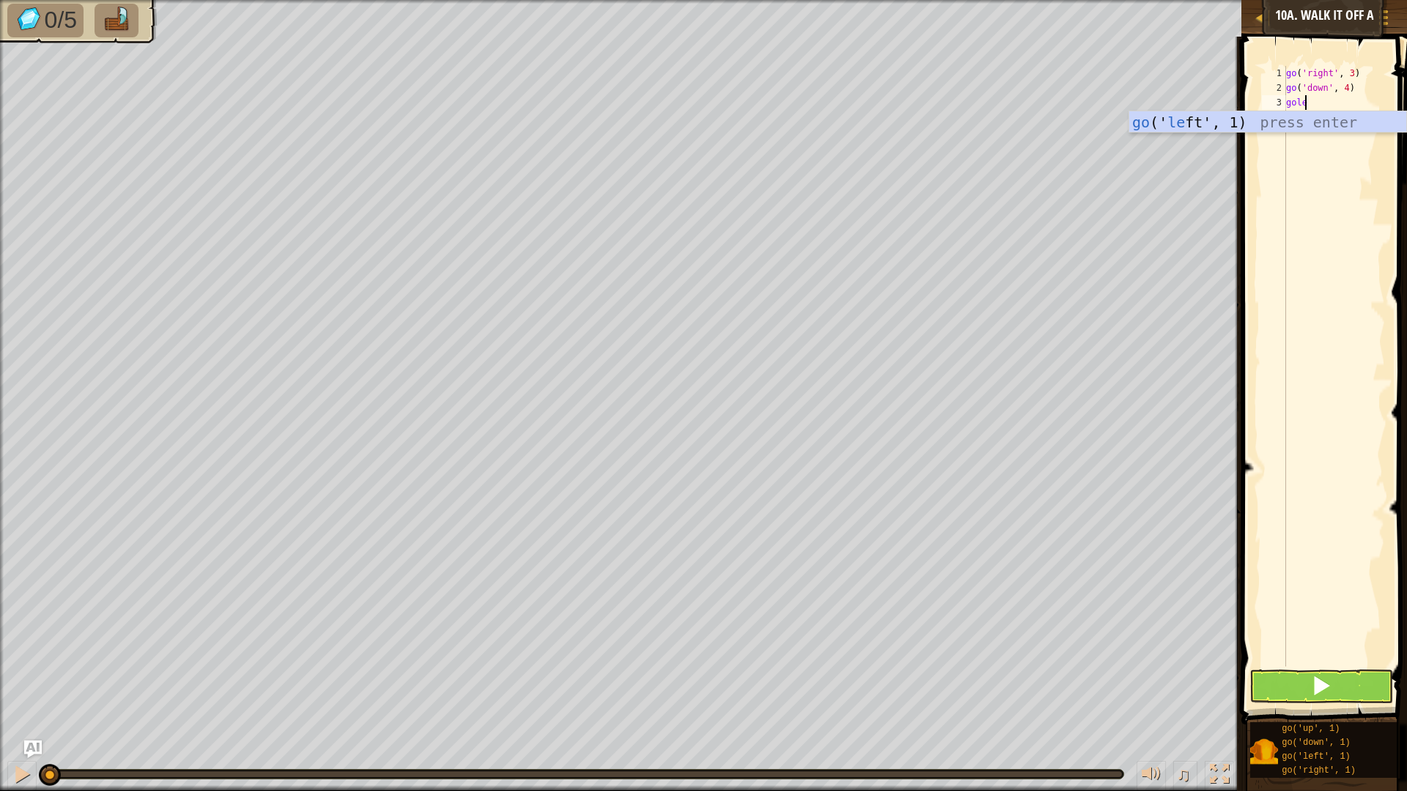
type textarea "goleft"
type textarea "go('left', 3)"
type textarea "go u"
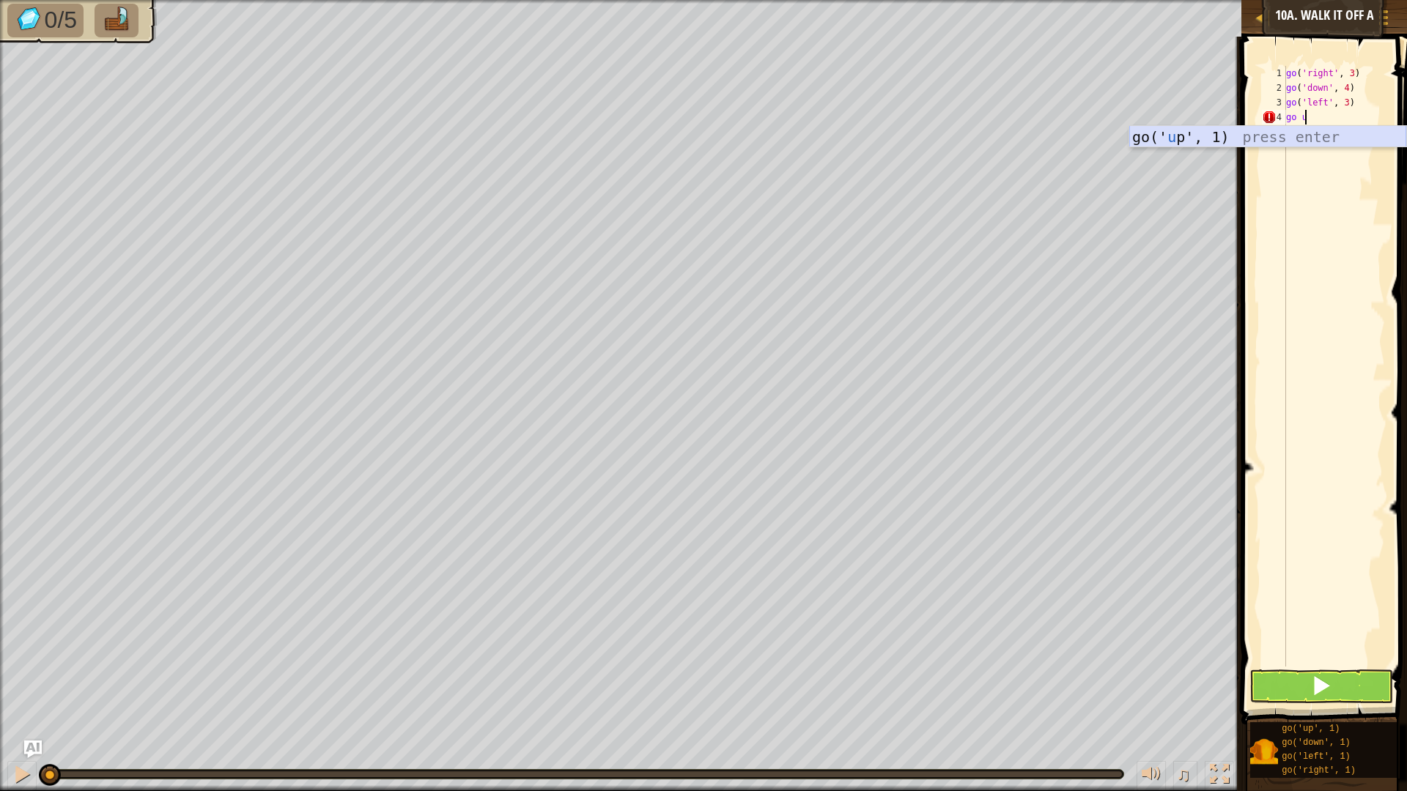
click at [1194, 140] on div "go(' u p', 1) press enter" at bounding box center [1267, 159] width 277 height 66
click at [1306, 667] on button at bounding box center [1321, 687] width 144 height 34
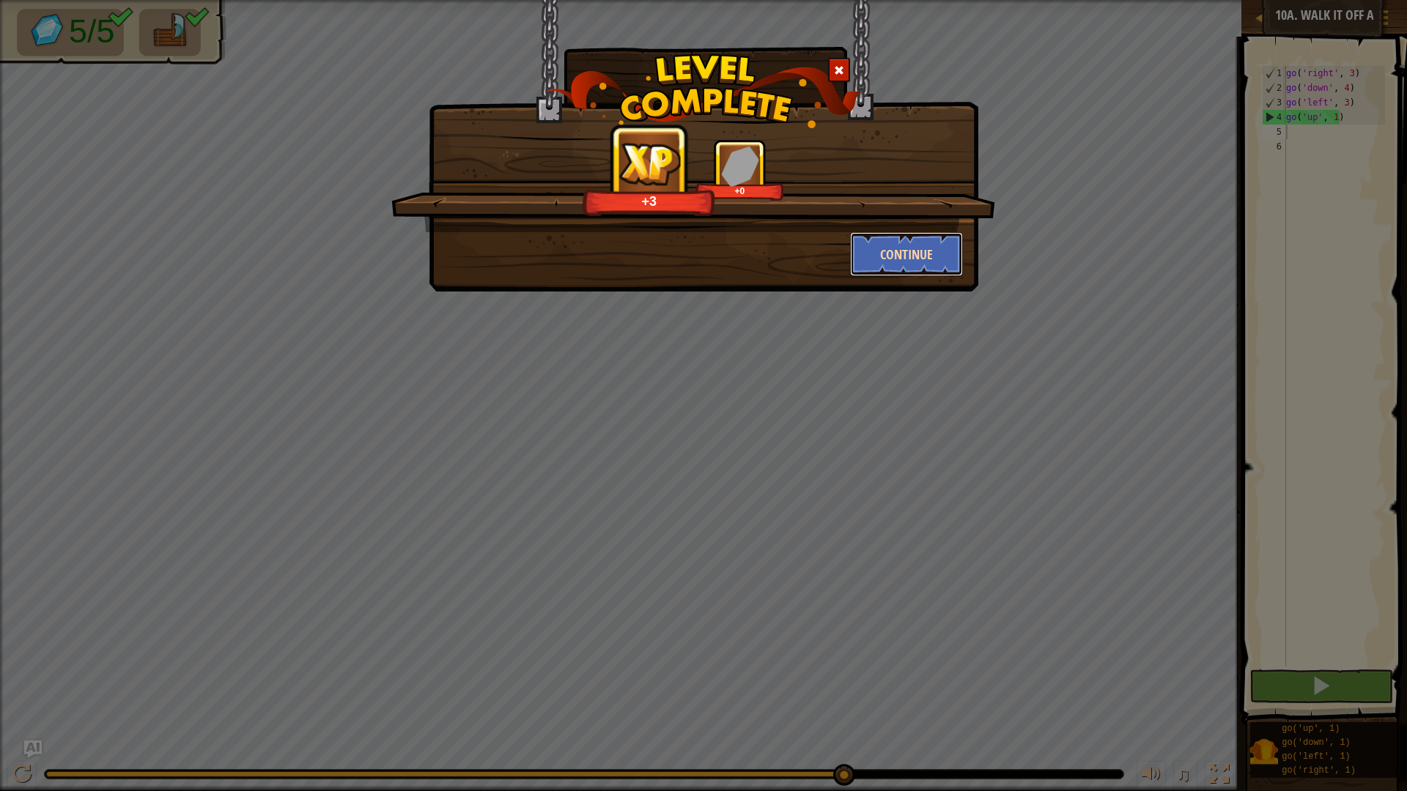
click at [906, 267] on button "Continue" at bounding box center [907, 254] width 114 height 44
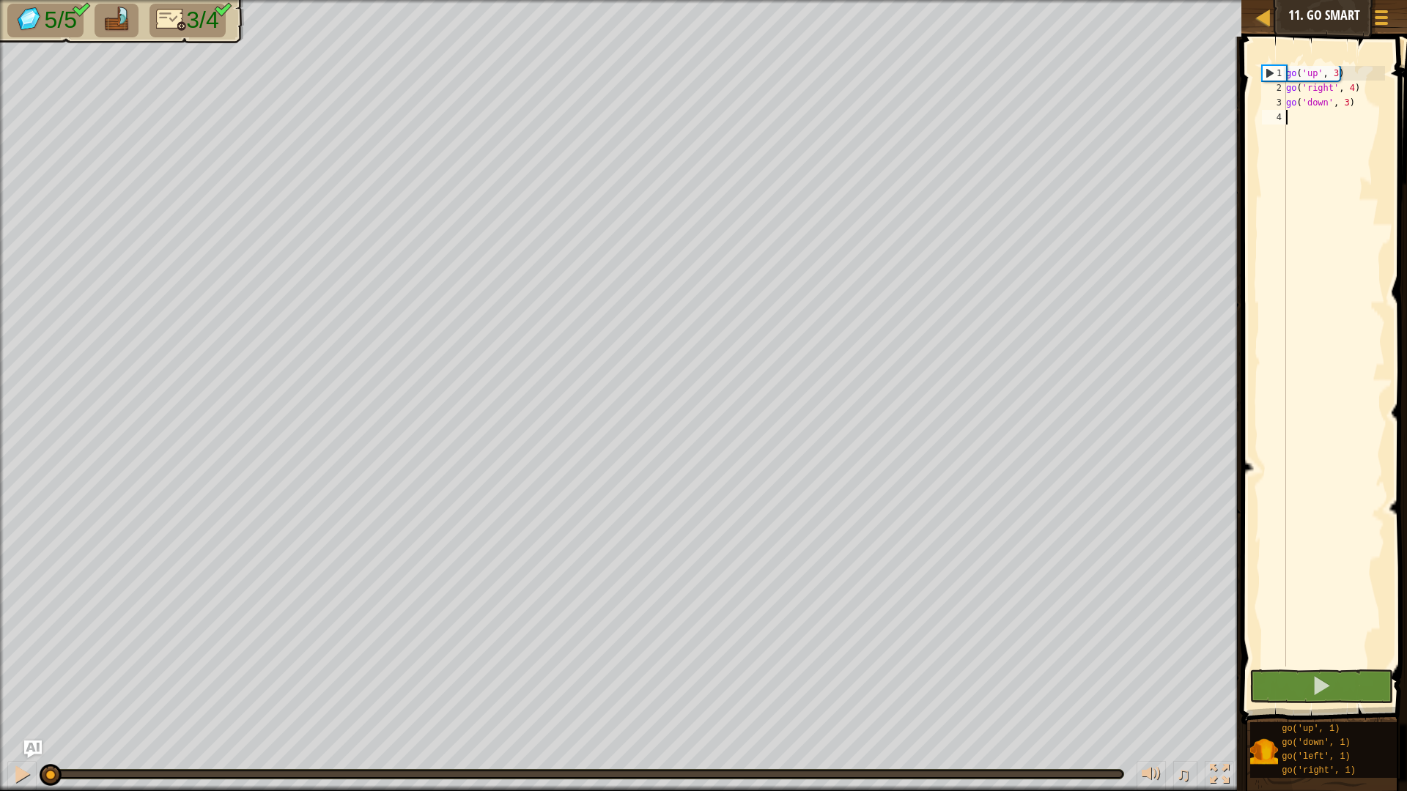
scroll to position [7, 0]
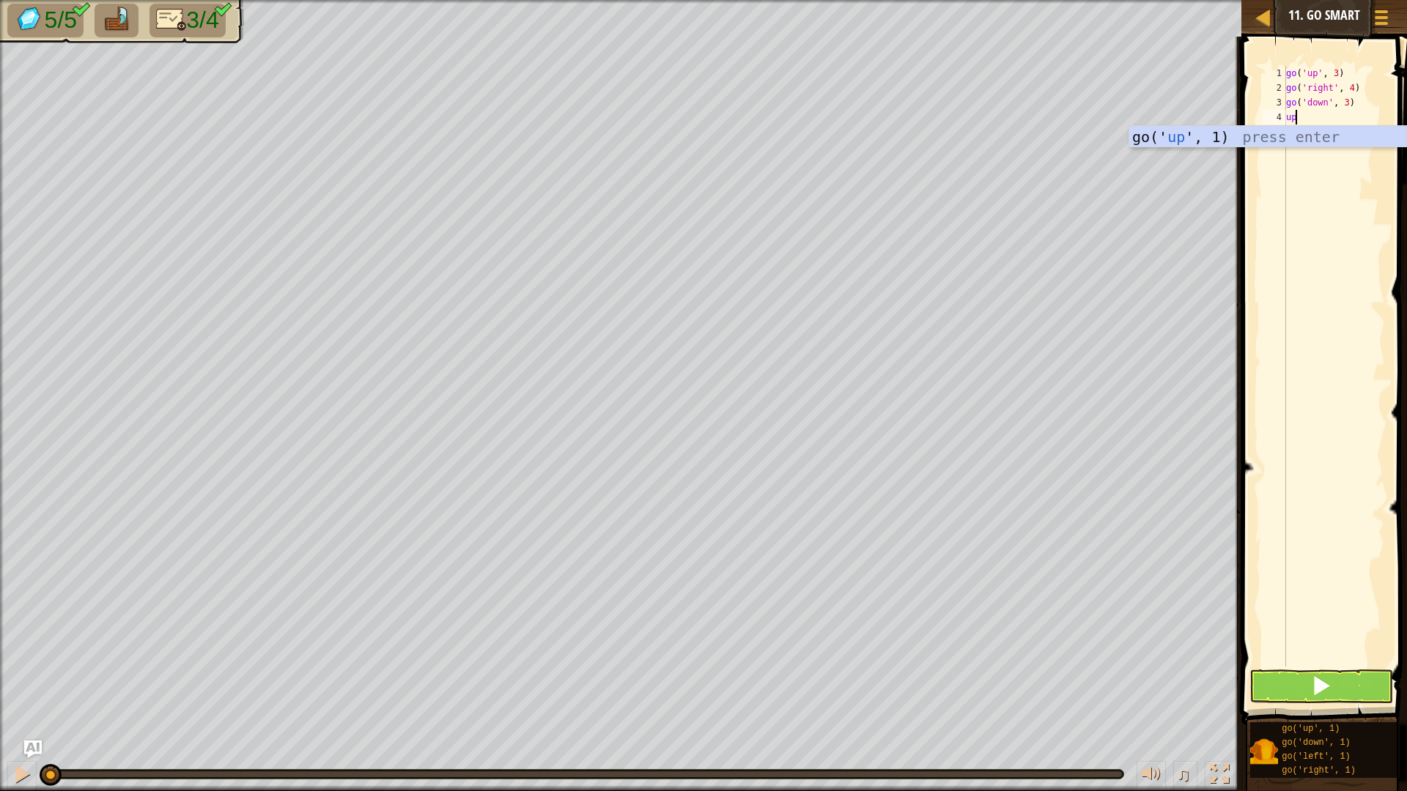
type textarea "u"
type textarea "left"
click at [1288, 667] on button at bounding box center [1321, 687] width 144 height 34
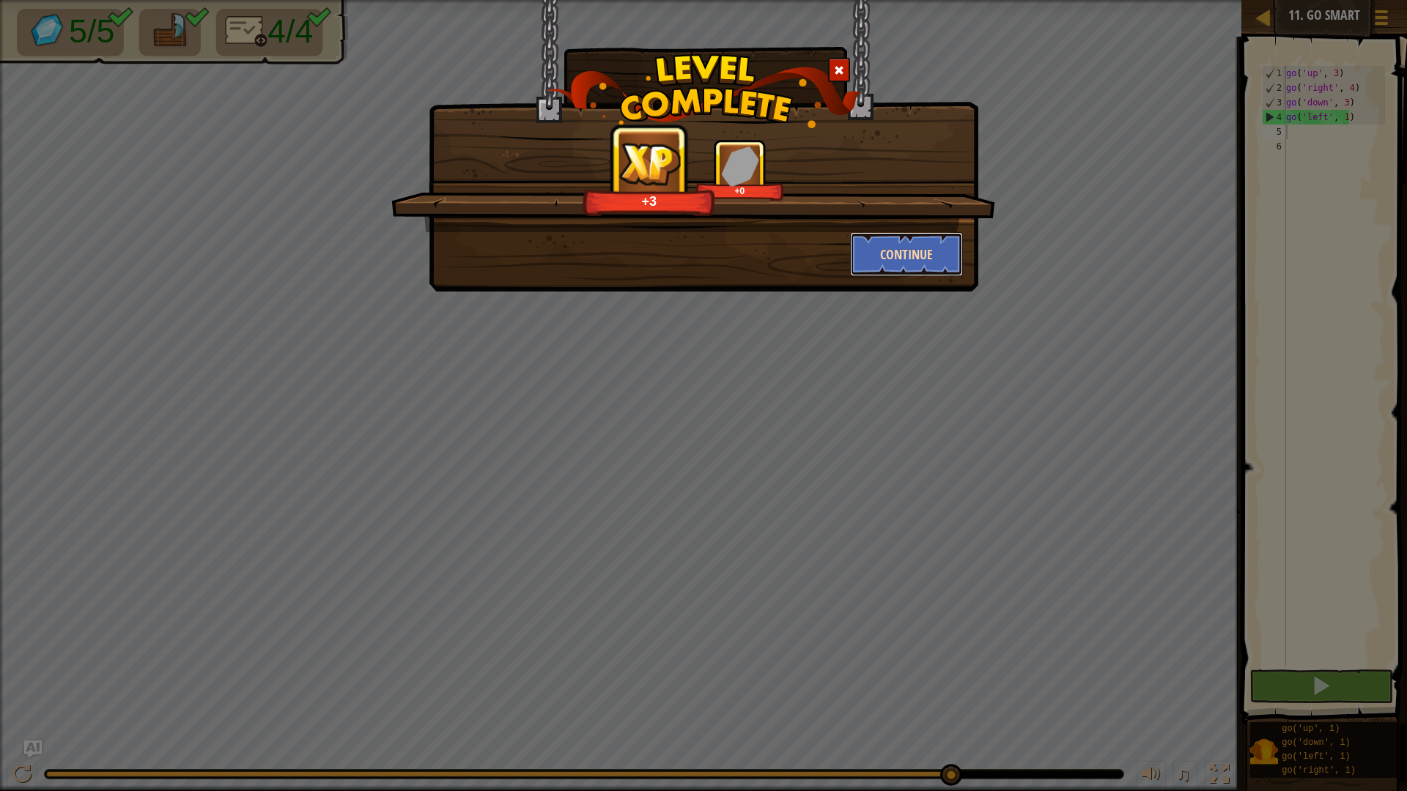
click at [882, 249] on button "Continue" at bounding box center [907, 254] width 114 height 44
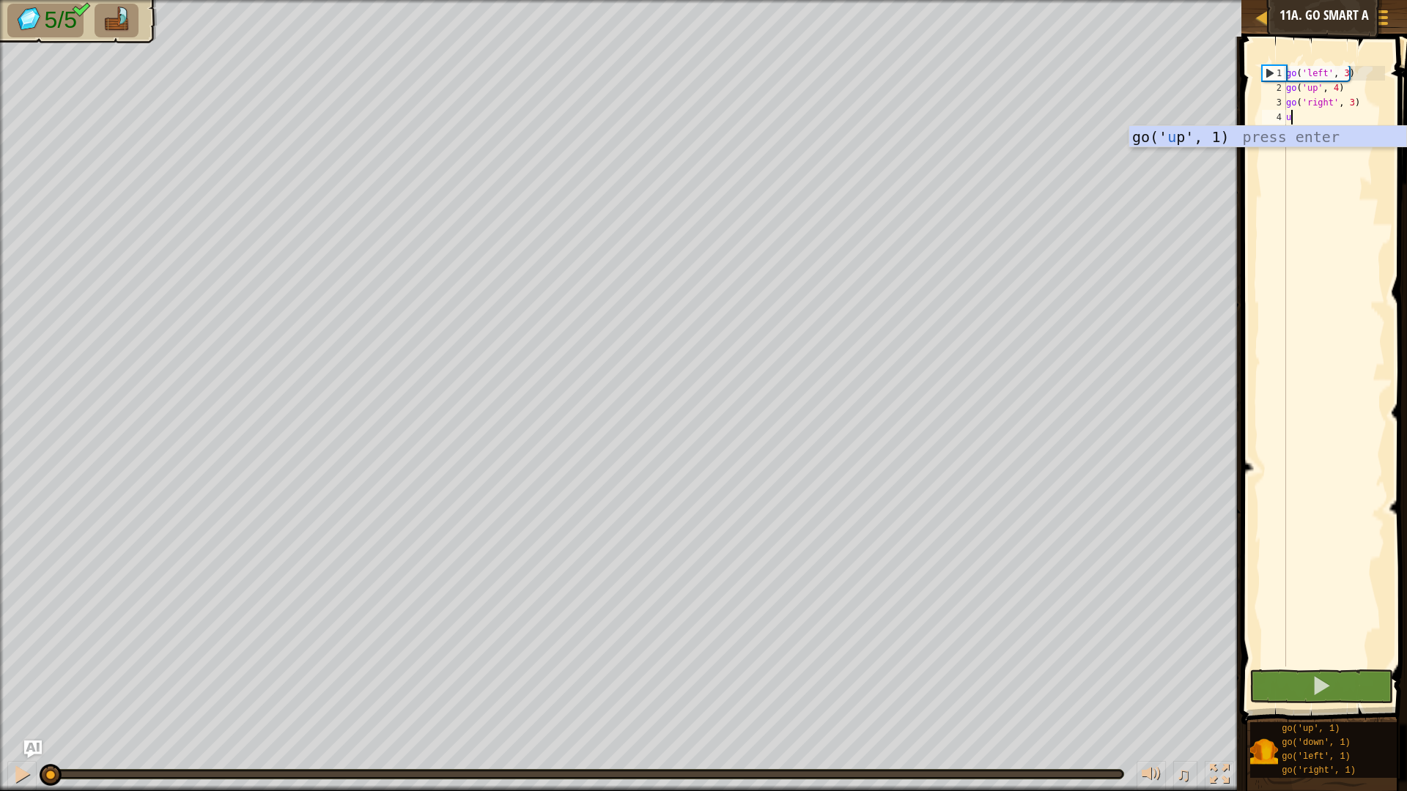
scroll to position [7, 0]
type textarea "u"
type textarea "down"
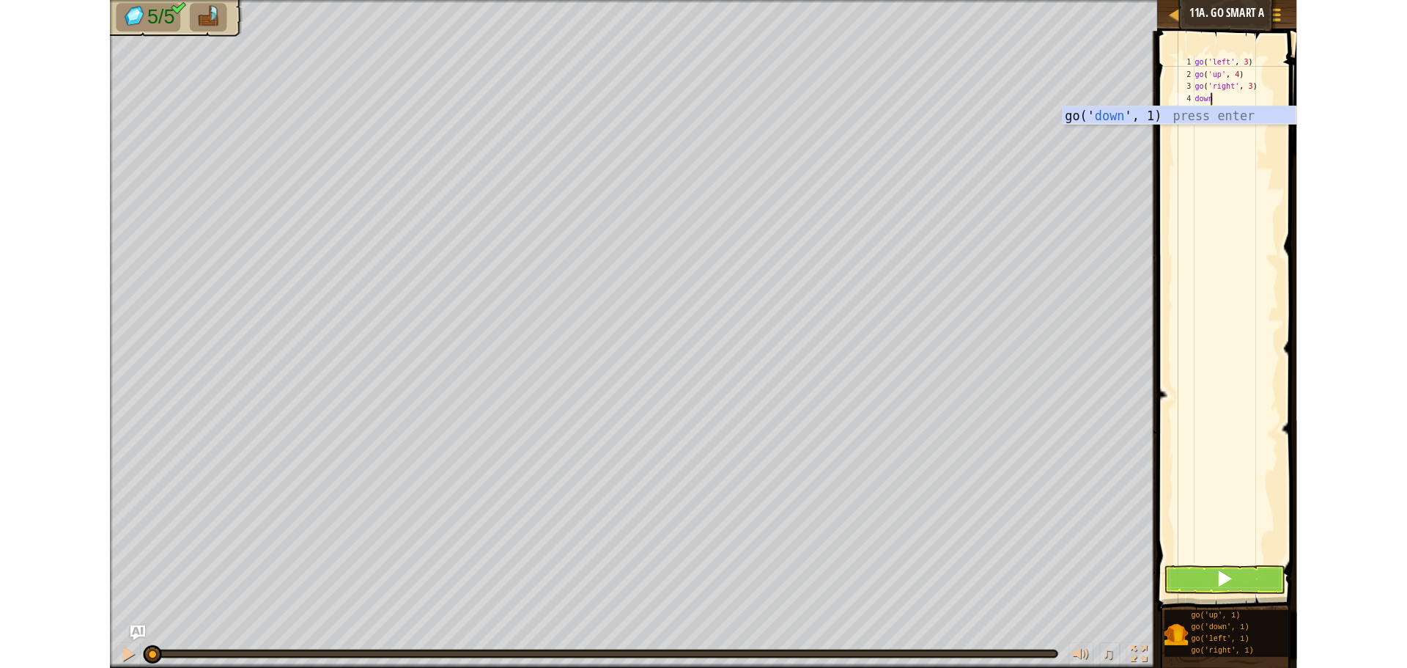
scroll to position [7, 0]
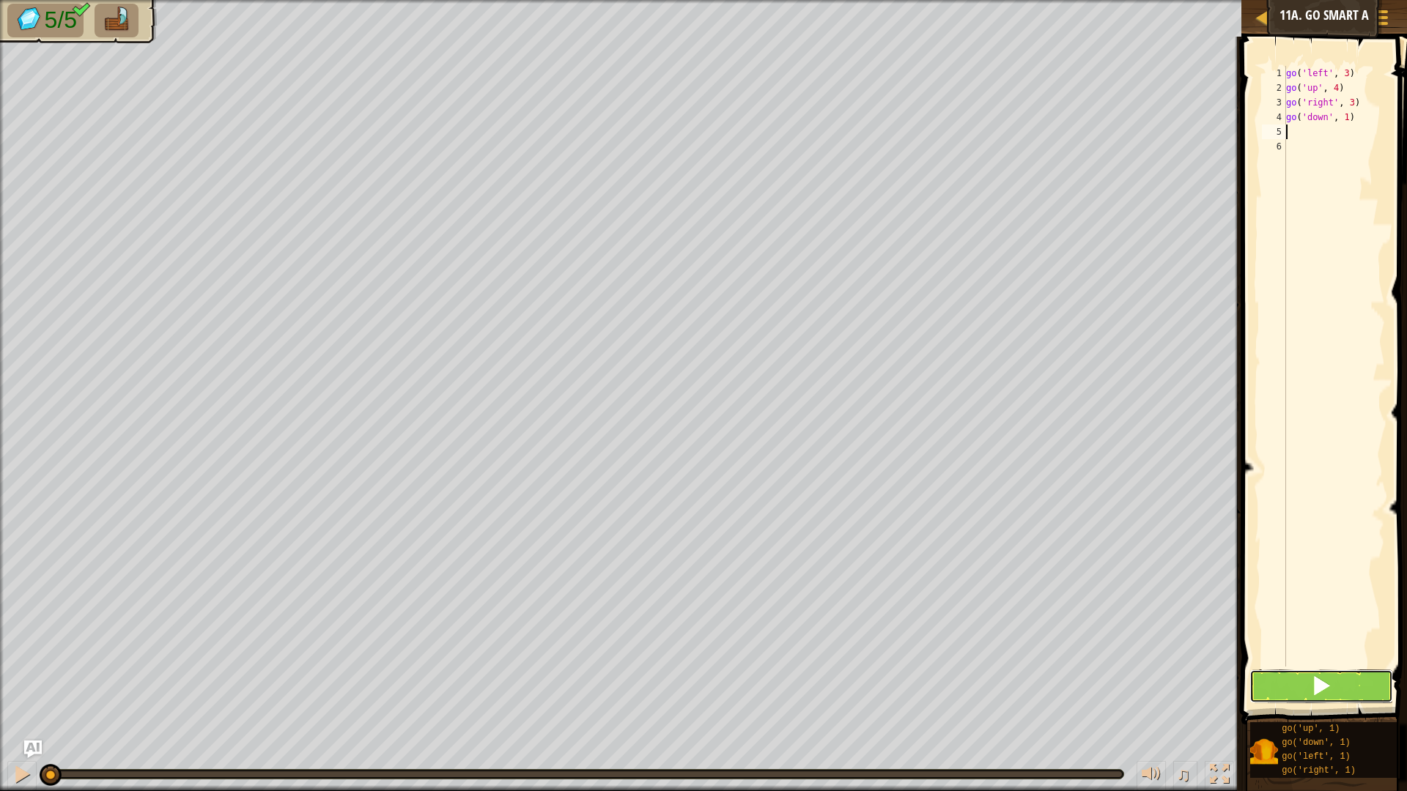
click at [1349, 667] on button at bounding box center [1321, 687] width 144 height 34
